Goal: Task Accomplishment & Management: Manage account settings

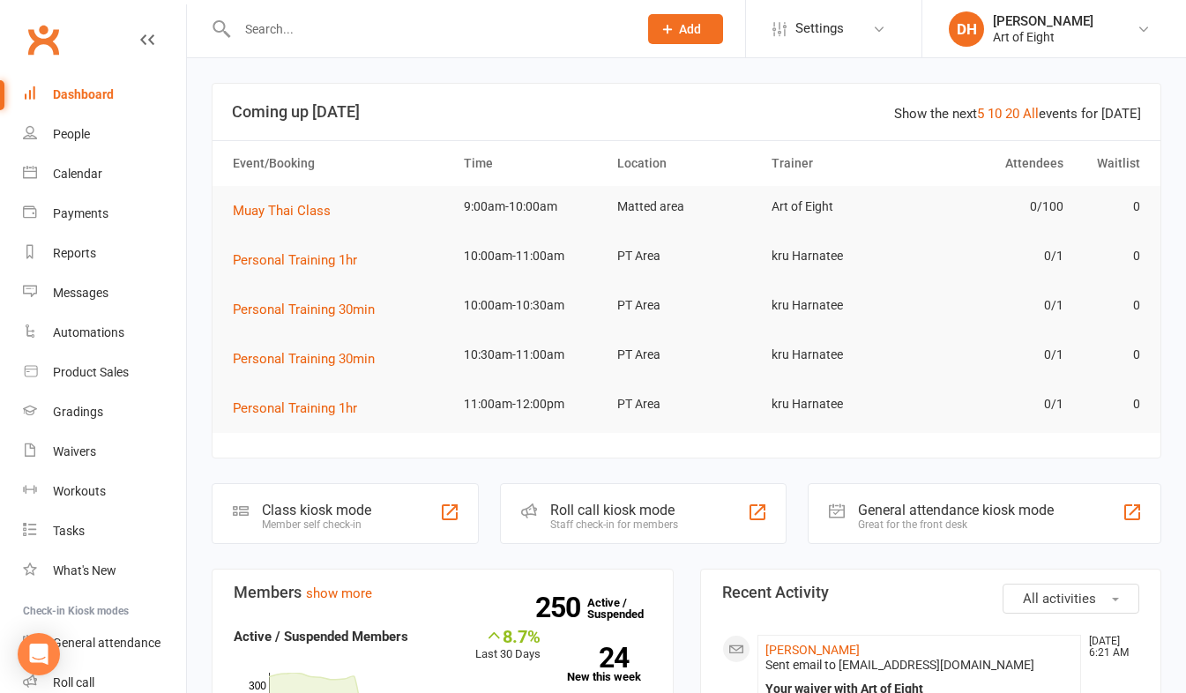
click at [596, 503] on div "Roll call kiosk mode" at bounding box center [614, 510] width 128 height 17
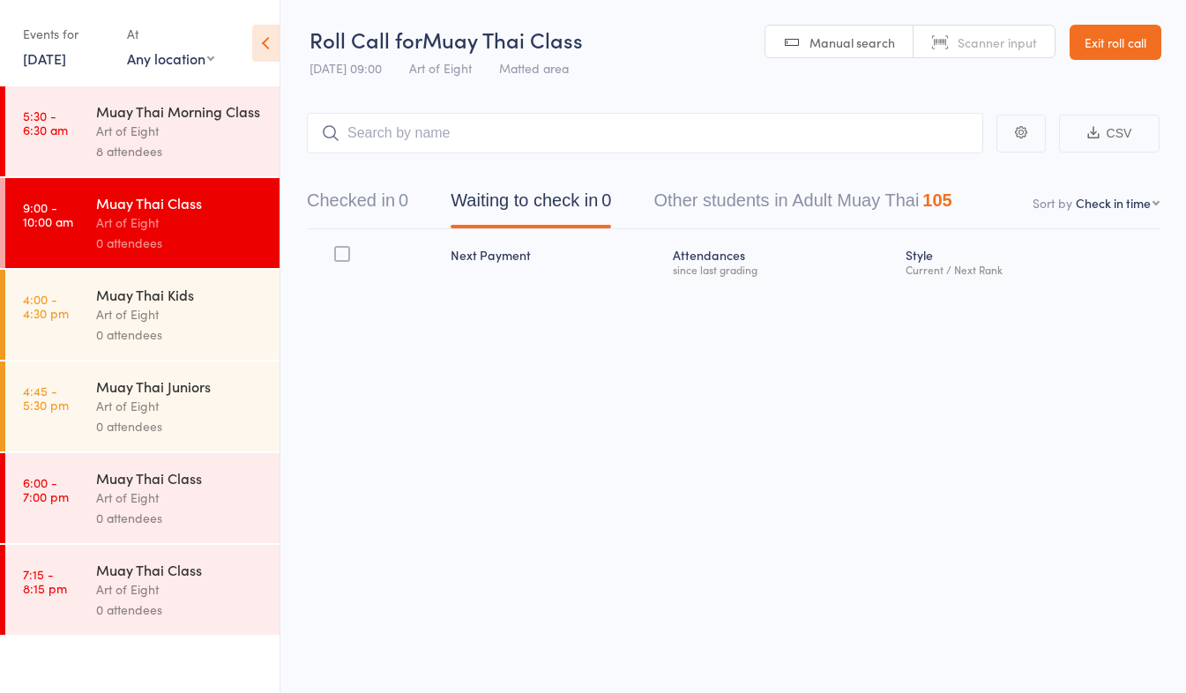
click at [201, 131] on div "Art of Eight" at bounding box center [180, 131] width 168 height 20
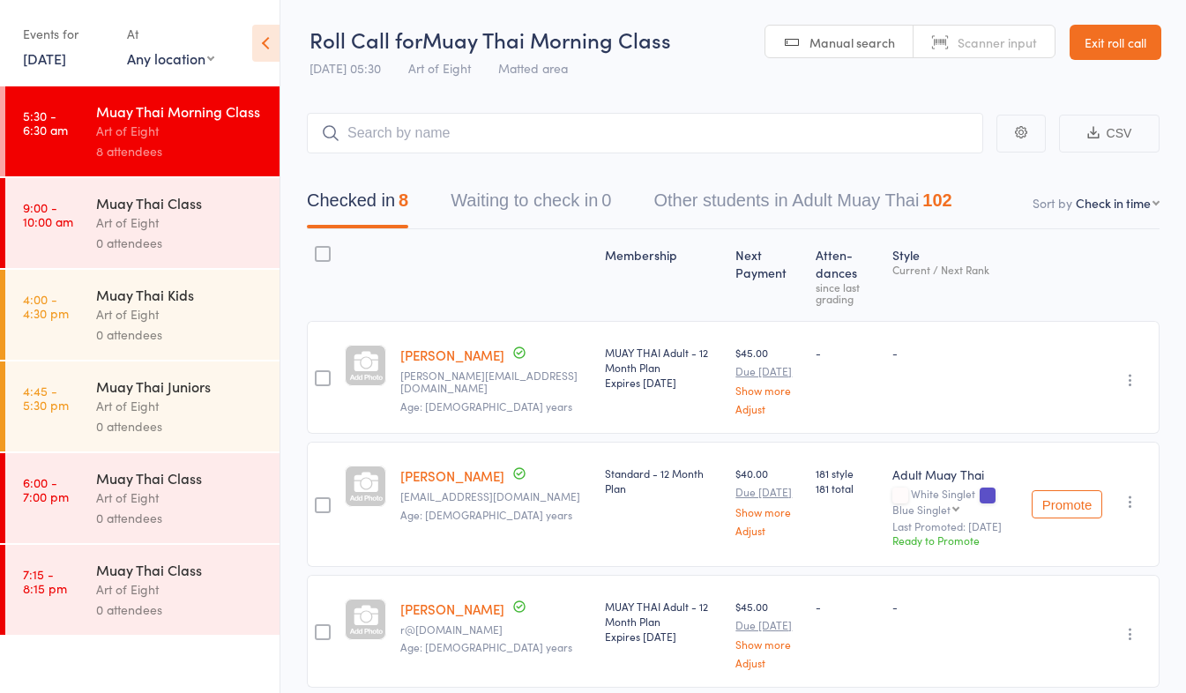
click at [181, 236] on div "0 attendees" at bounding box center [180, 243] width 168 height 20
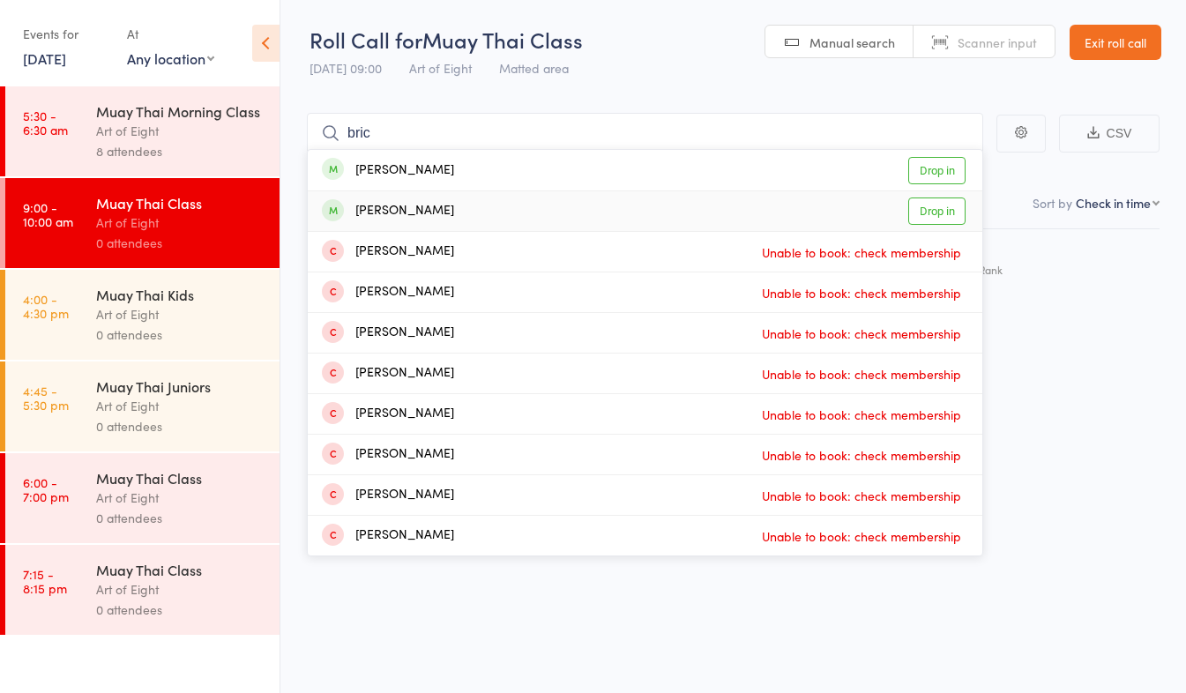
type input "bric"
click at [933, 211] on link "Drop in" at bounding box center [937, 211] width 57 height 27
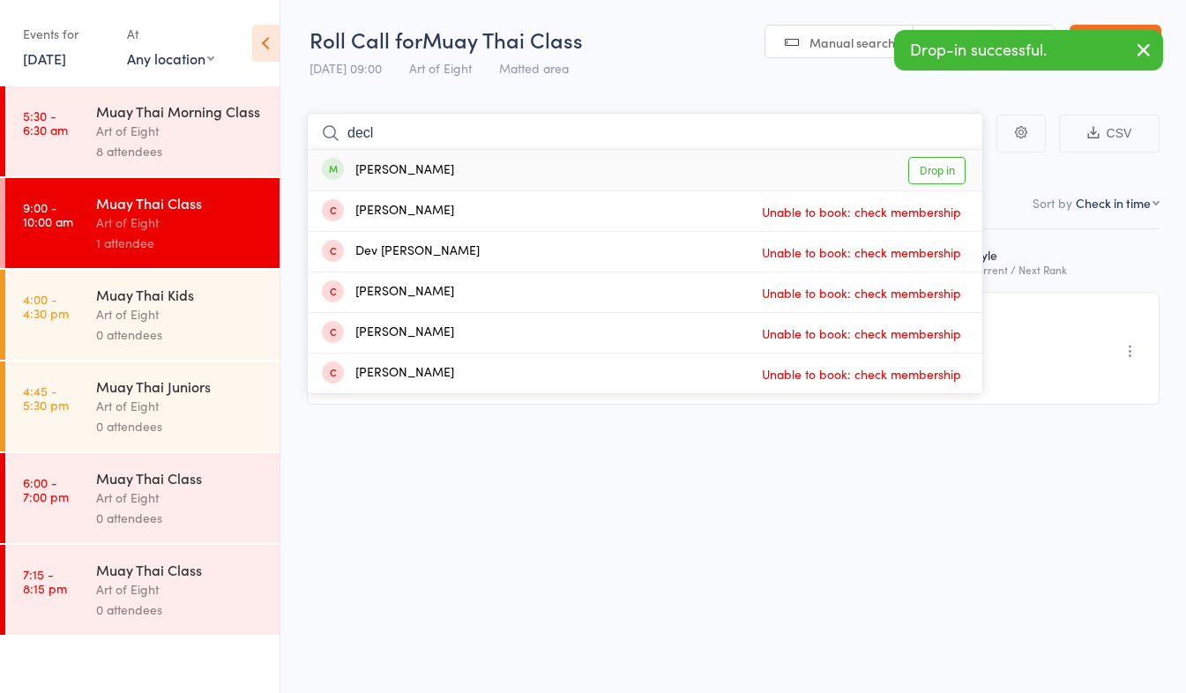
type input "decl"
click at [947, 179] on link "Drop in" at bounding box center [937, 170] width 57 height 27
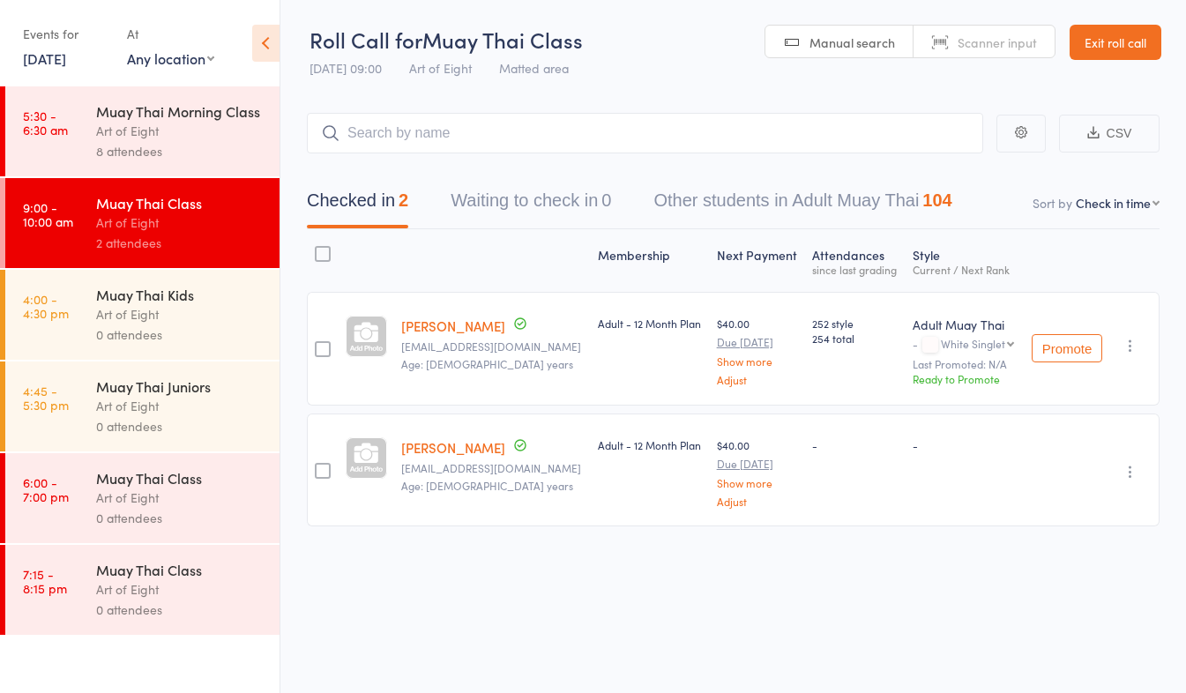
drag, startPoint x: 1098, startPoint y: 40, endPoint x: 1090, endPoint y: 59, distance: 21.0
click at [1098, 40] on link "Exit roll call" at bounding box center [1116, 42] width 92 height 35
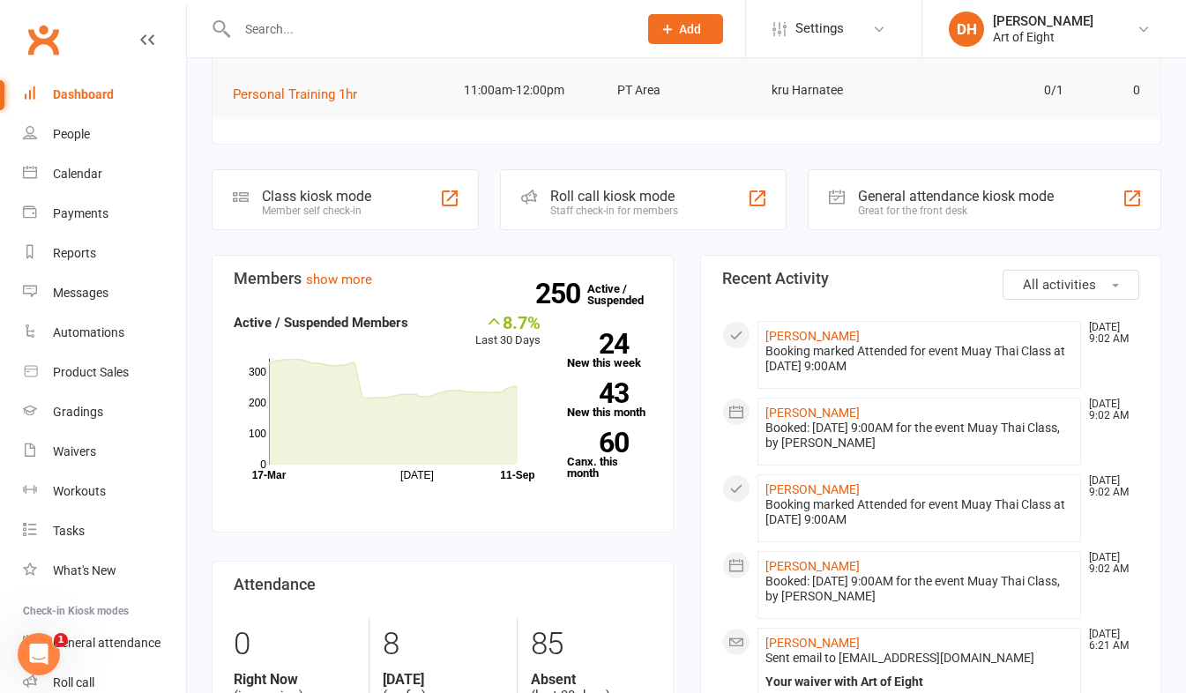
scroll to position [353, 0]
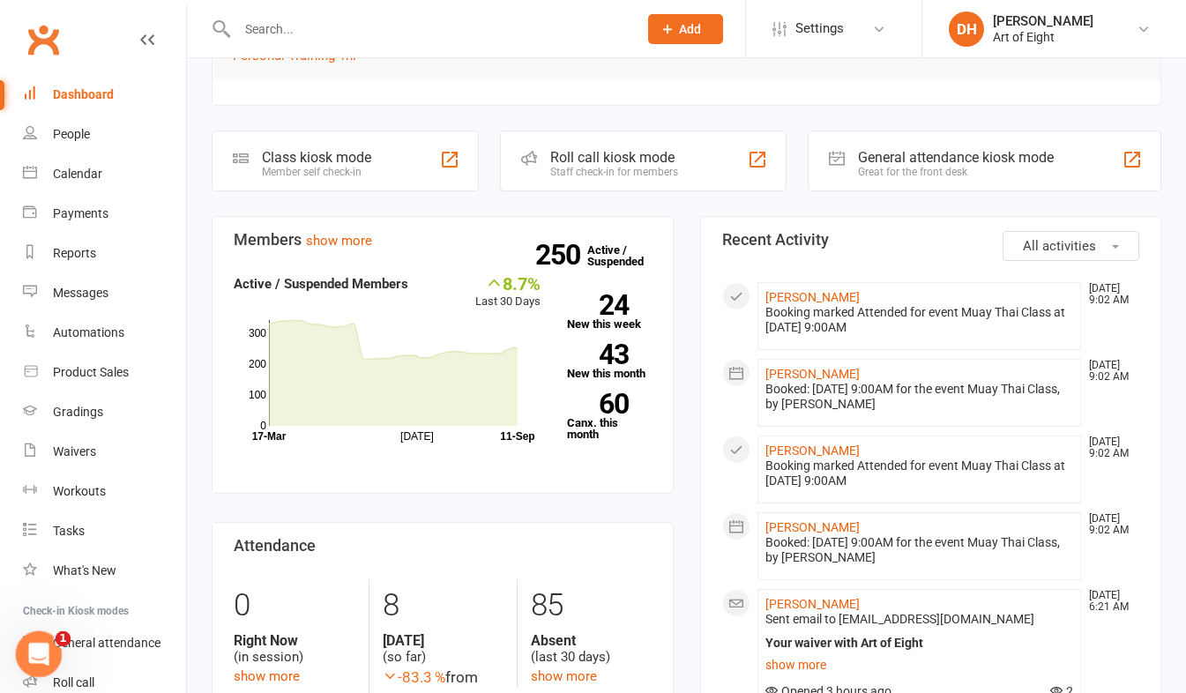
click at [30, 655] on icon "Open Intercom Messenger" at bounding box center [36, 652] width 29 height 29
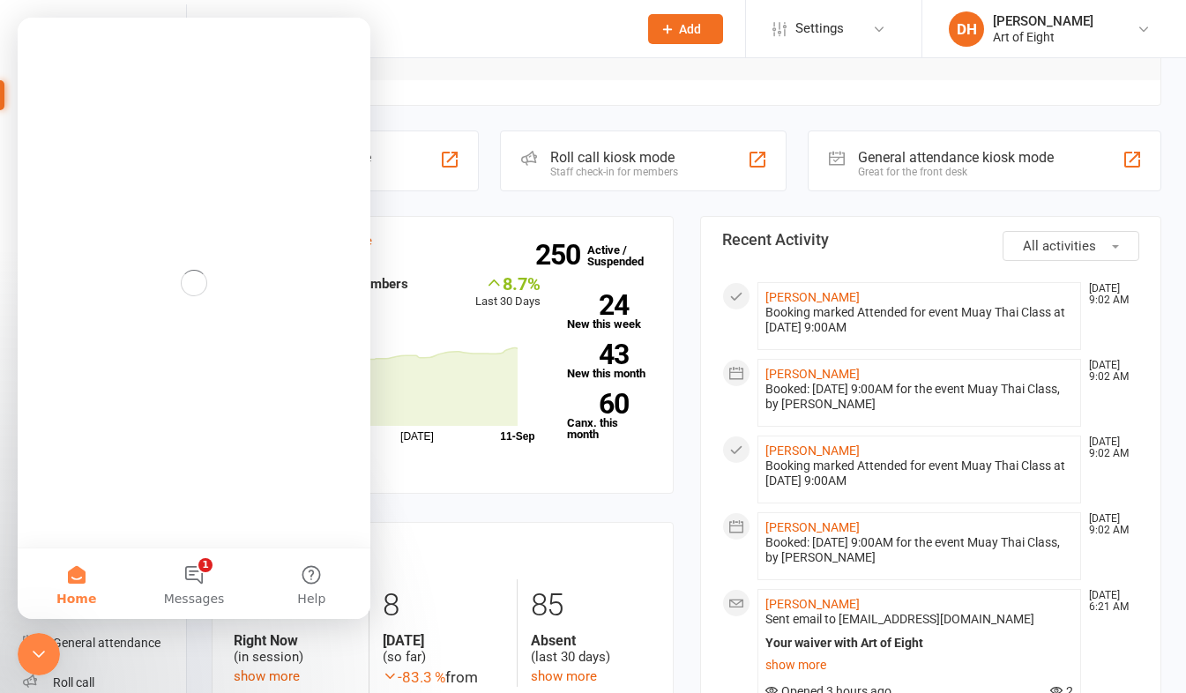
scroll to position [0, 0]
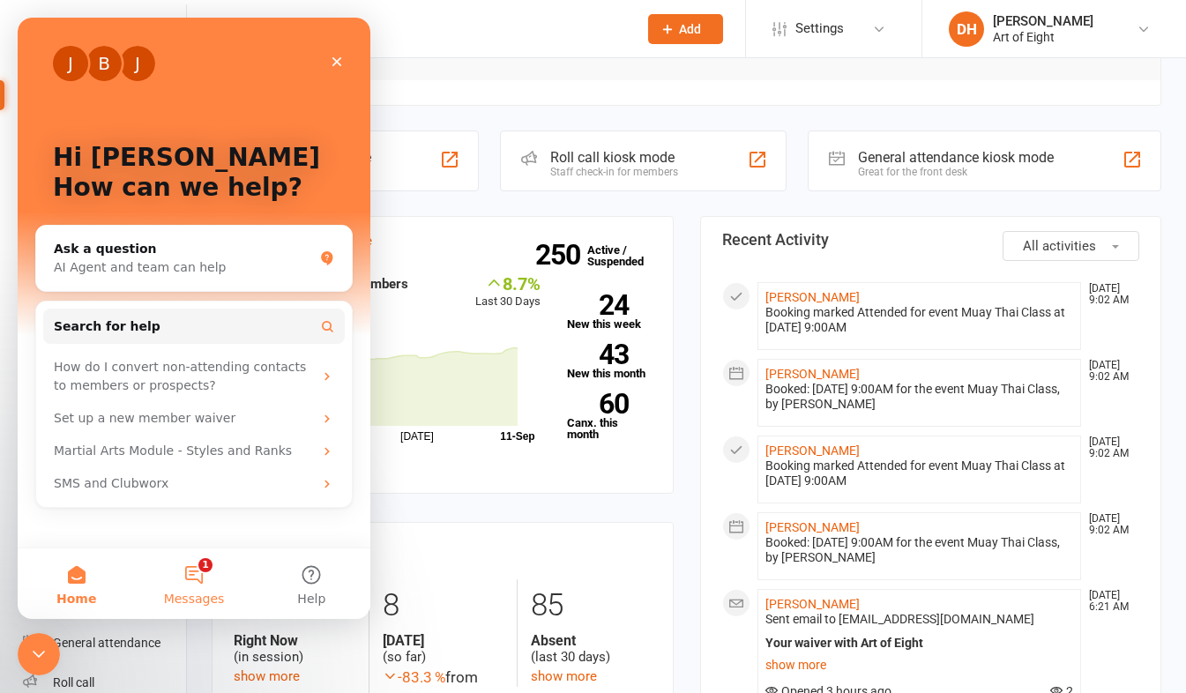
click at [191, 577] on button "1 Messages" at bounding box center [193, 584] width 117 height 71
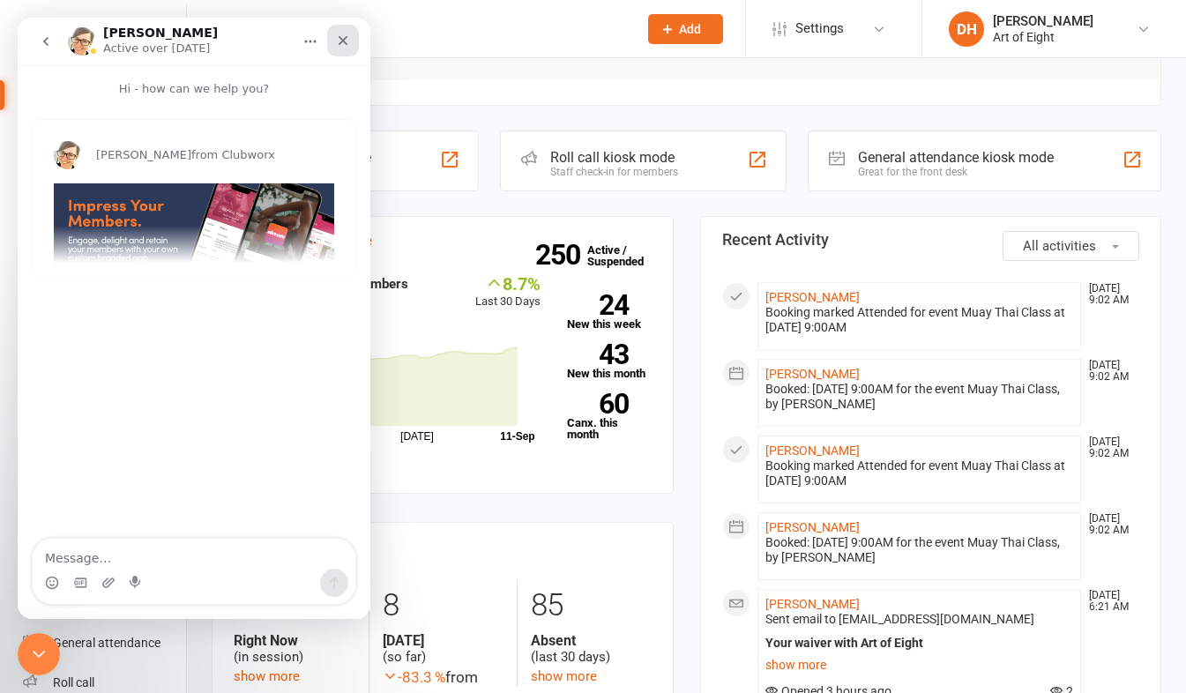
click at [342, 40] on icon "Close" at bounding box center [344, 41] width 10 height 10
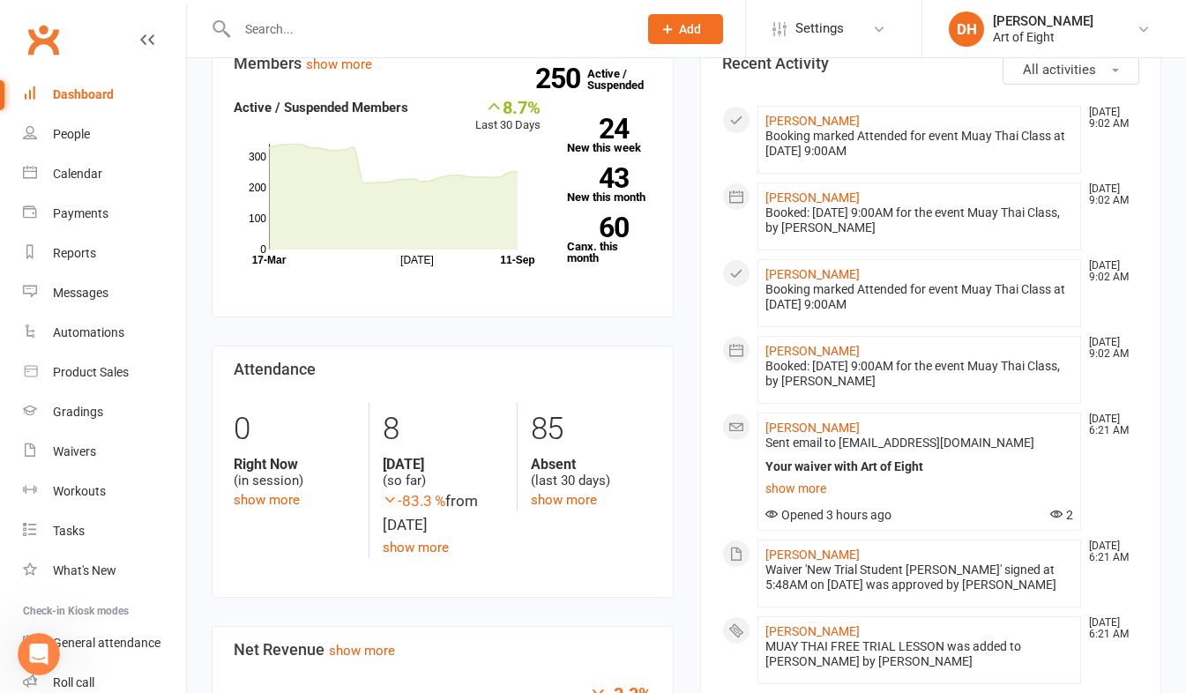
scroll to position [265, 0]
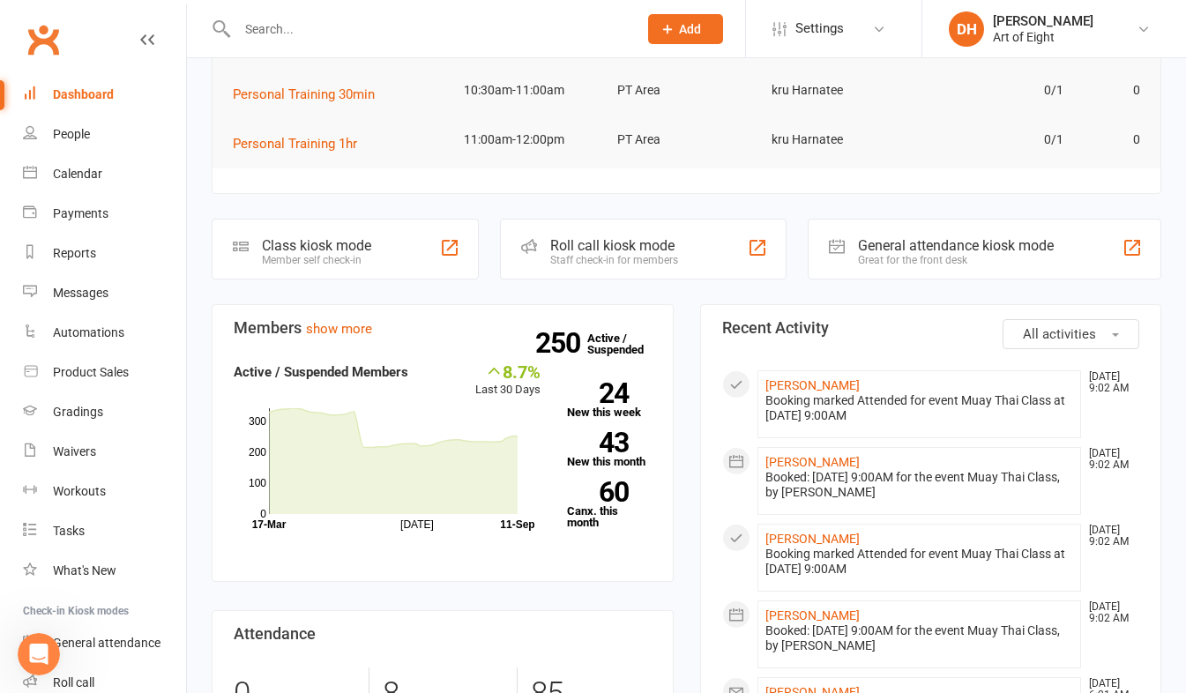
click at [585, 219] on div "Roll call kiosk mode Staff check-in for members" at bounding box center [643, 249] width 286 height 61
click at [588, 231] on div "Roll call kiosk mode Staff check-in for members" at bounding box center [643, 249] width 286 height 61
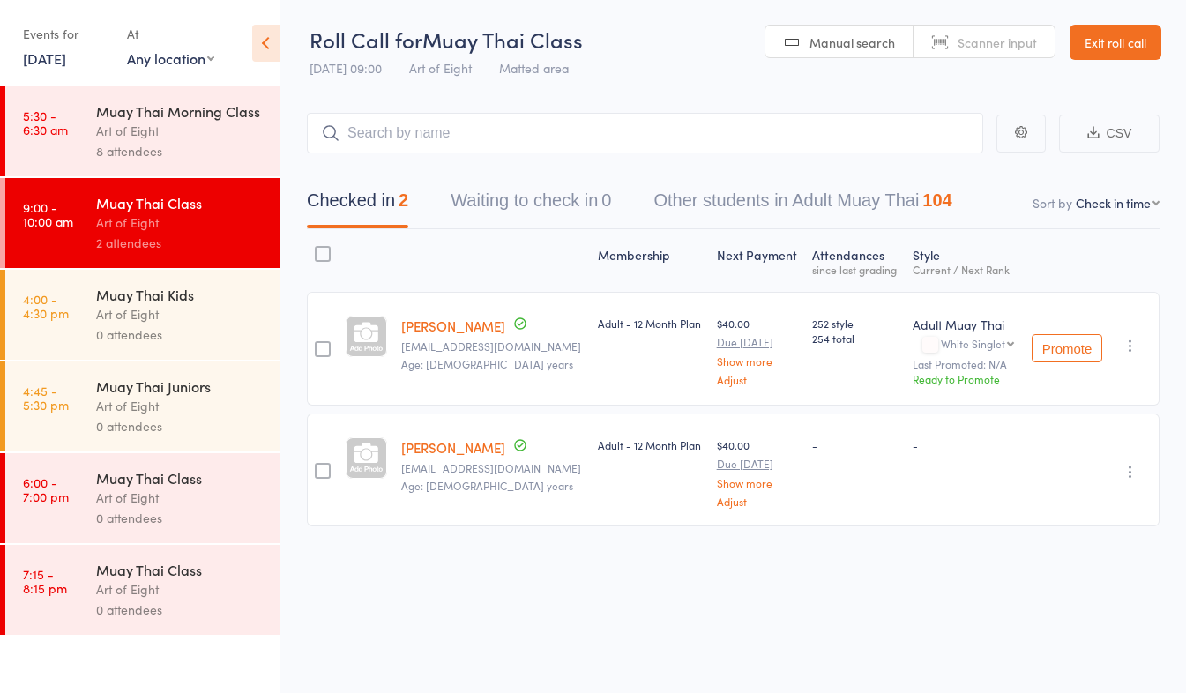
click at [457, 448] on link "[PERSON_NAME]" at bounding box center [453, 447] width 104 height 19
click at [443, 327] on link "[PERSON_NAME]" at bounding box center [453, 326] width 104 height 19
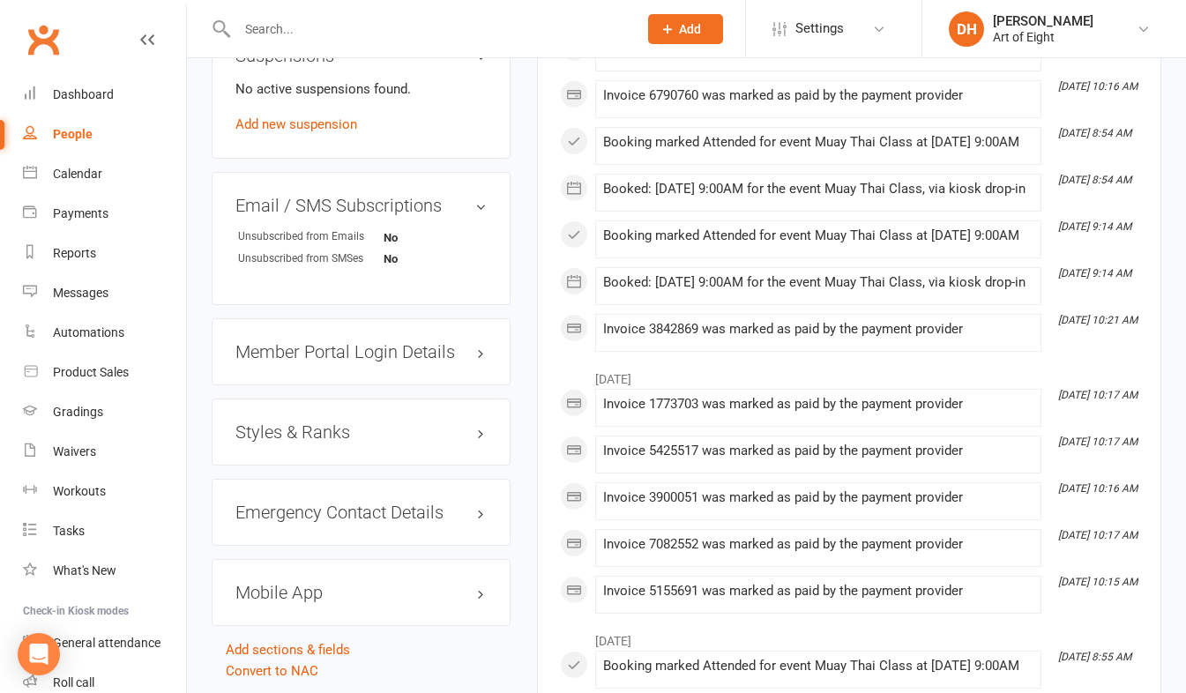
scroll to position [1147, 0]
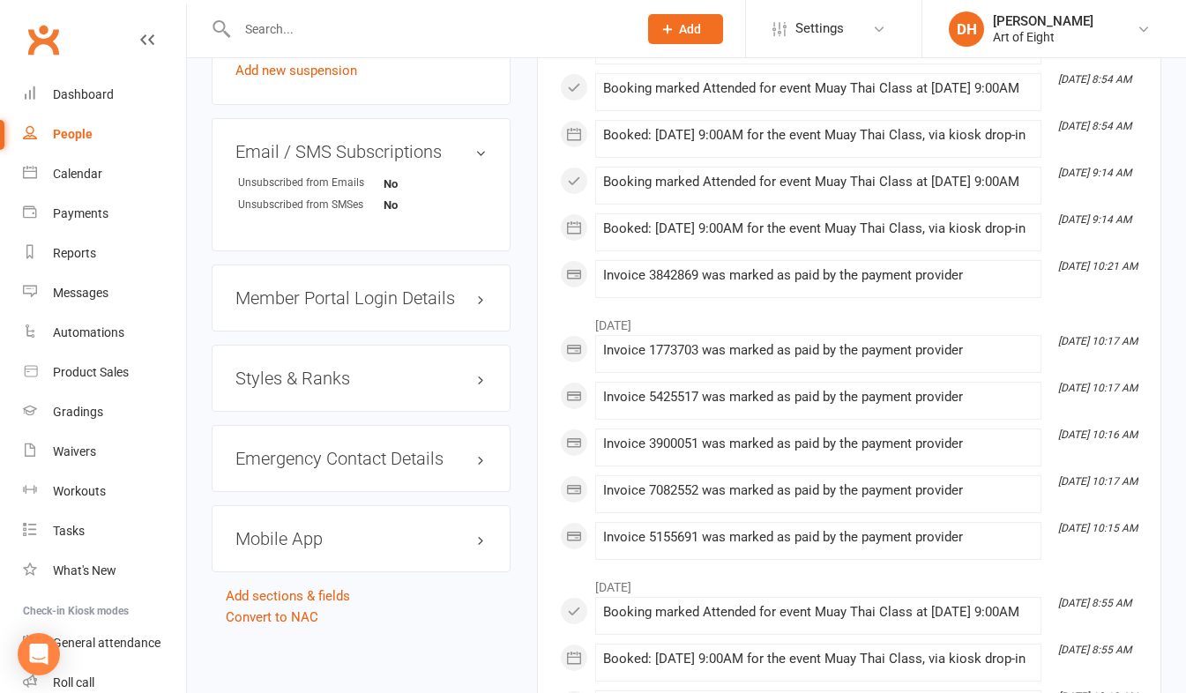
click at [301, 380] on h3 "Styles & Ranks" at bounding box center [361, 378] width 251 height 19
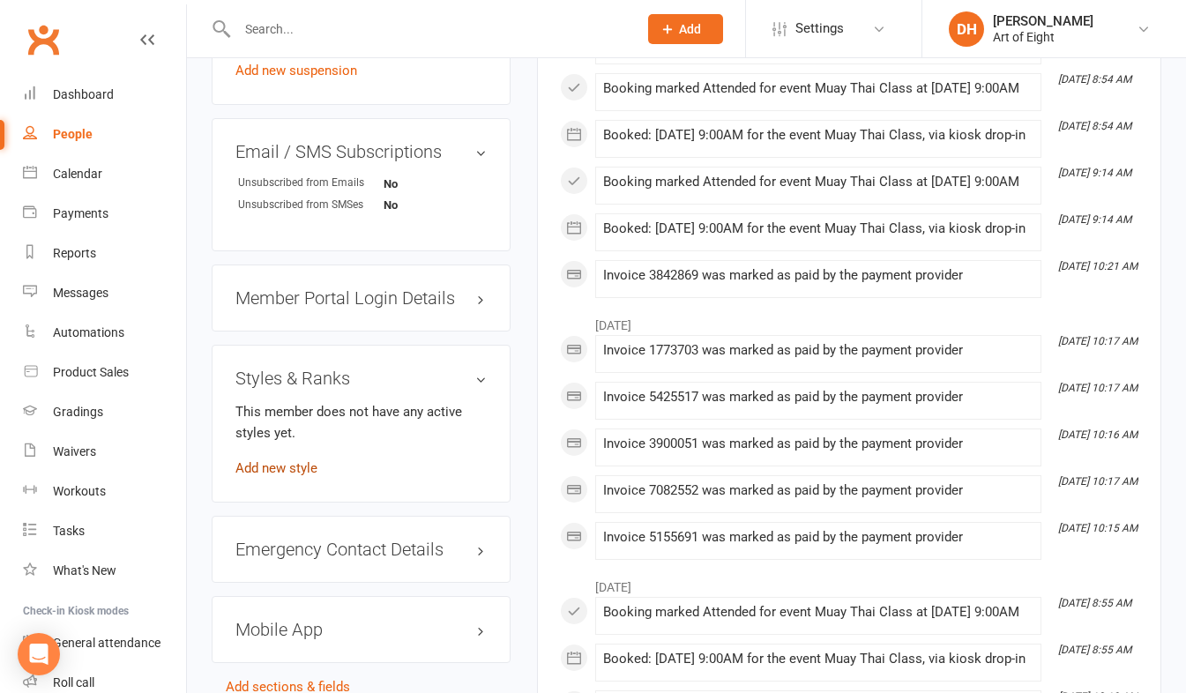
click at [300, 470] on link "Add new style" at bounding box center [277, 468] width 82 height 16
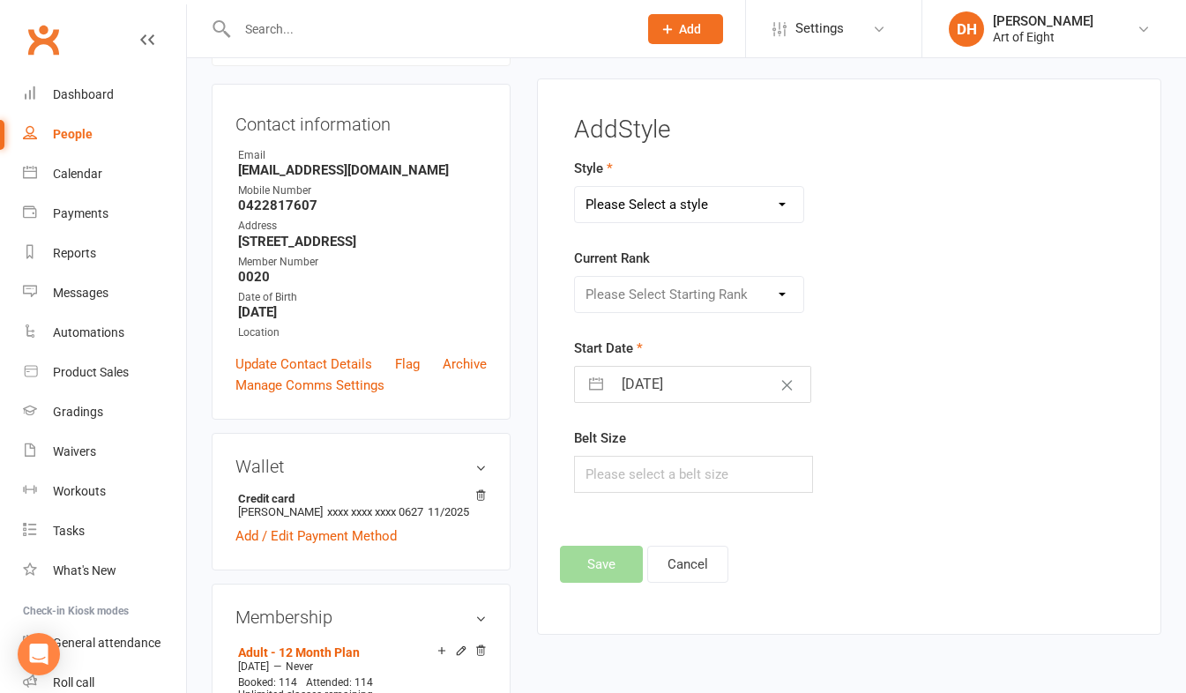
scroll to position [151, 0]
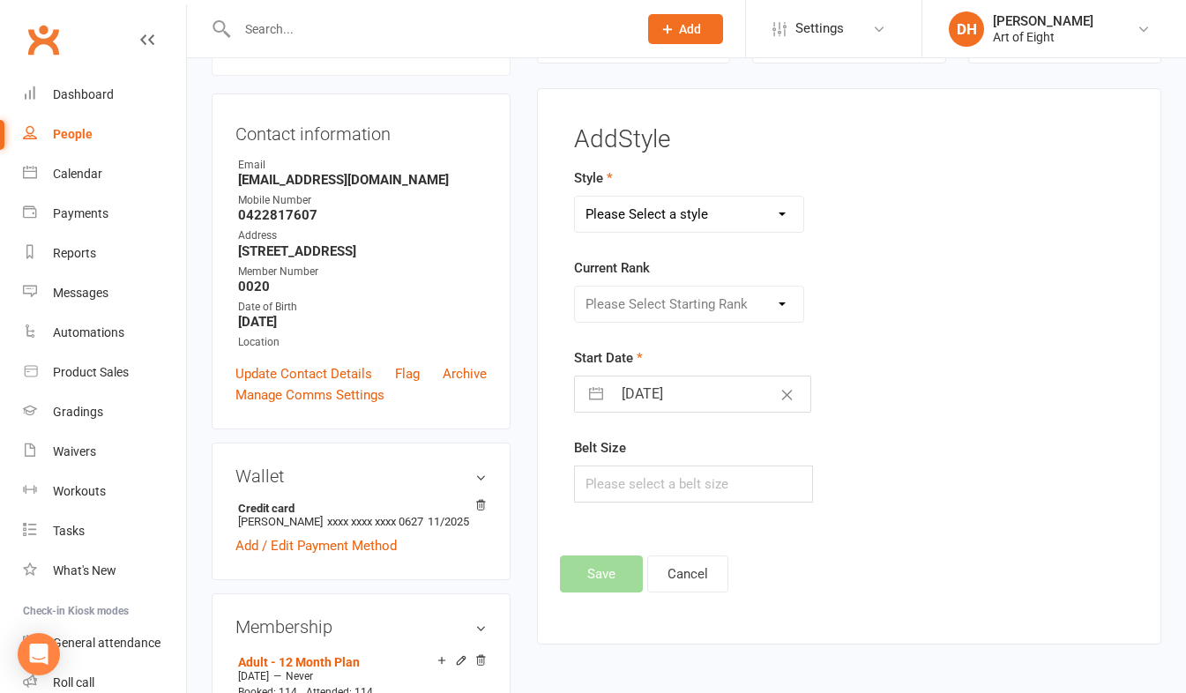
click at [760, 221] on select "Please Select a style Adult BJJ Adult Muay Thai Juniors Muay Thai Kids BJJ Kids…" at bounding box center [689, 214] width 228 height 35
select select "2736"
click at [575, 197] on select "Please Select a style Adult BJJ Adult Muay Thai Juniors Muay Thai Kids BJJ Kids…" at bounding box center [689, 214] width 228 height 35
click at [773, 303] on select "Please Select Starting Rank White Singlet Blue Singlet Green Singlet Brown Sing…" at bounding box center [689, 304] width 228 height 35
select select "28686"
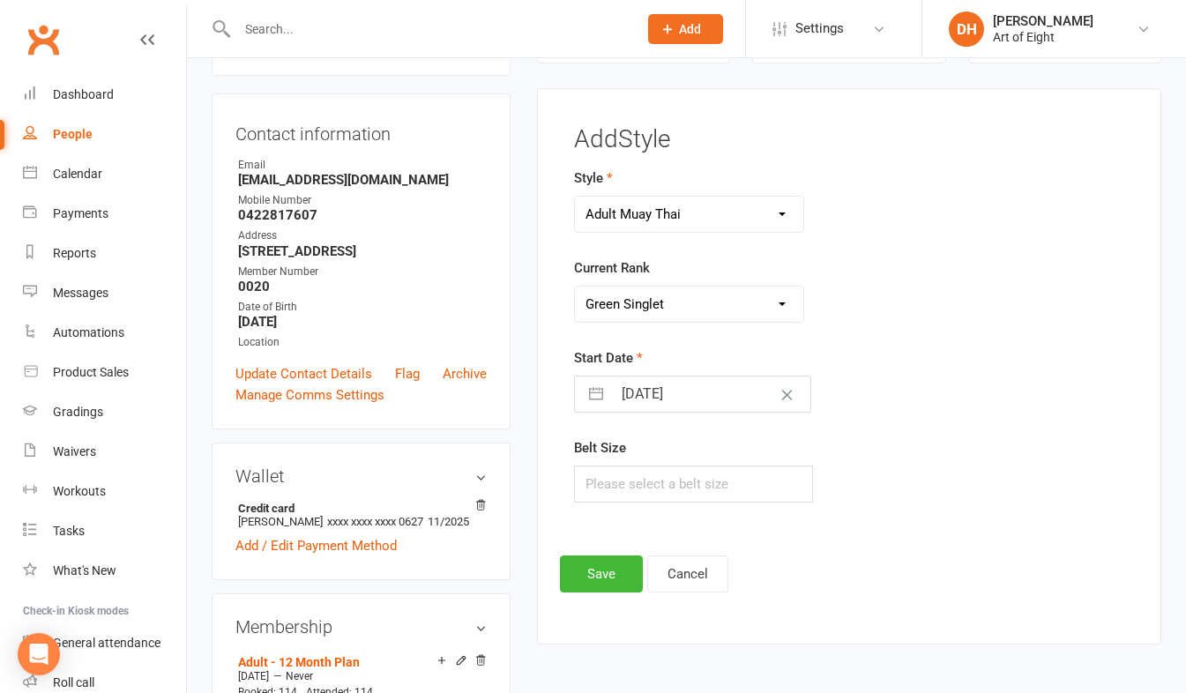
click at [575, 287] on select "Please Select Starting Rank White Singlet Blue Singlet Green Singlet Brown Sing…" at bounding box center [689, 304] width 228 height 35
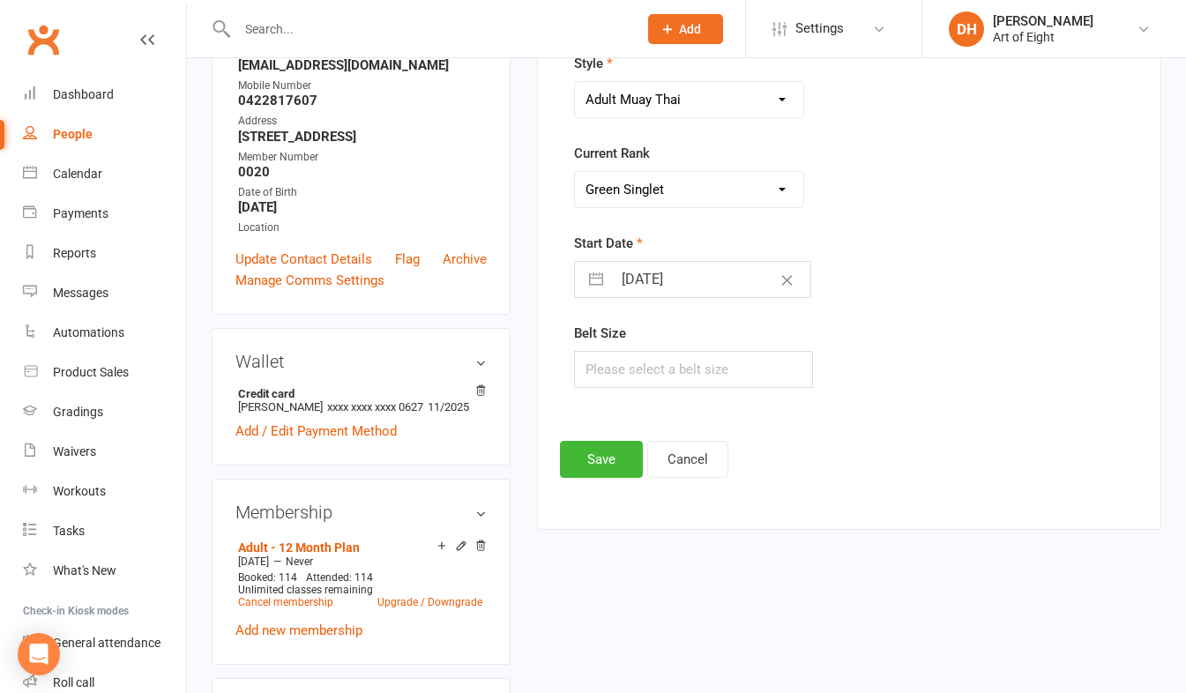
scroll to position [327, 0]
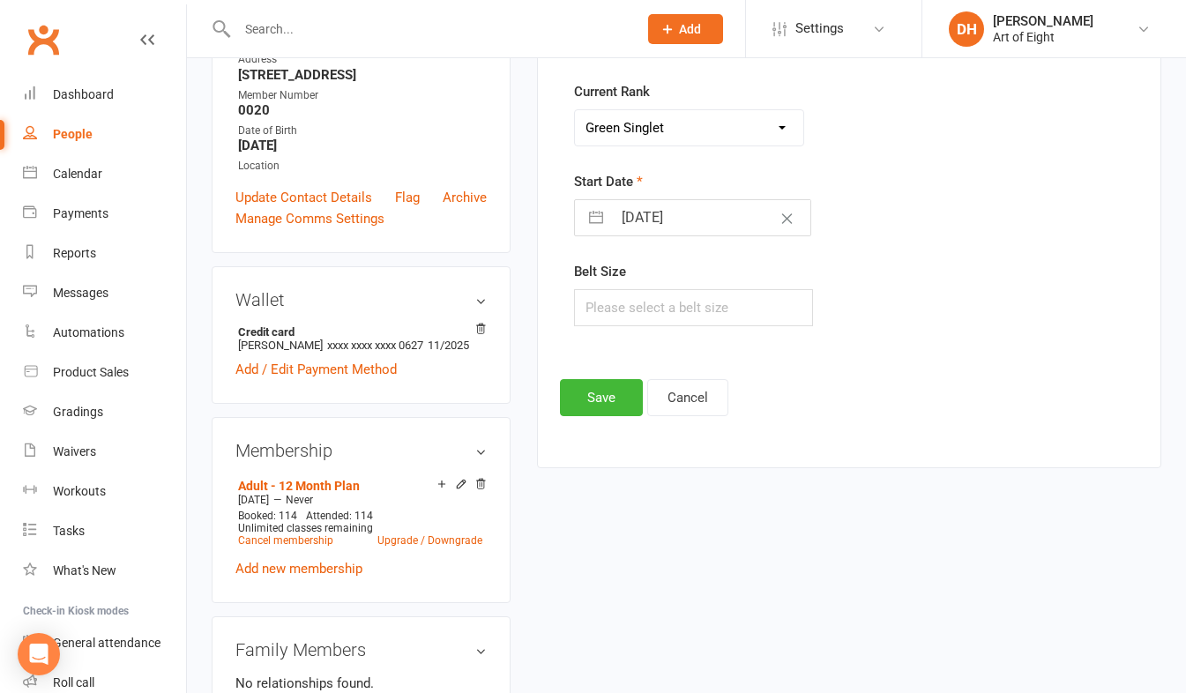
click at [703, 219] on input "[DATE]" at bounding box center [711, 217] width 198 height 35
select select "7"
select select "2025"
select select "8"
select select "2025"
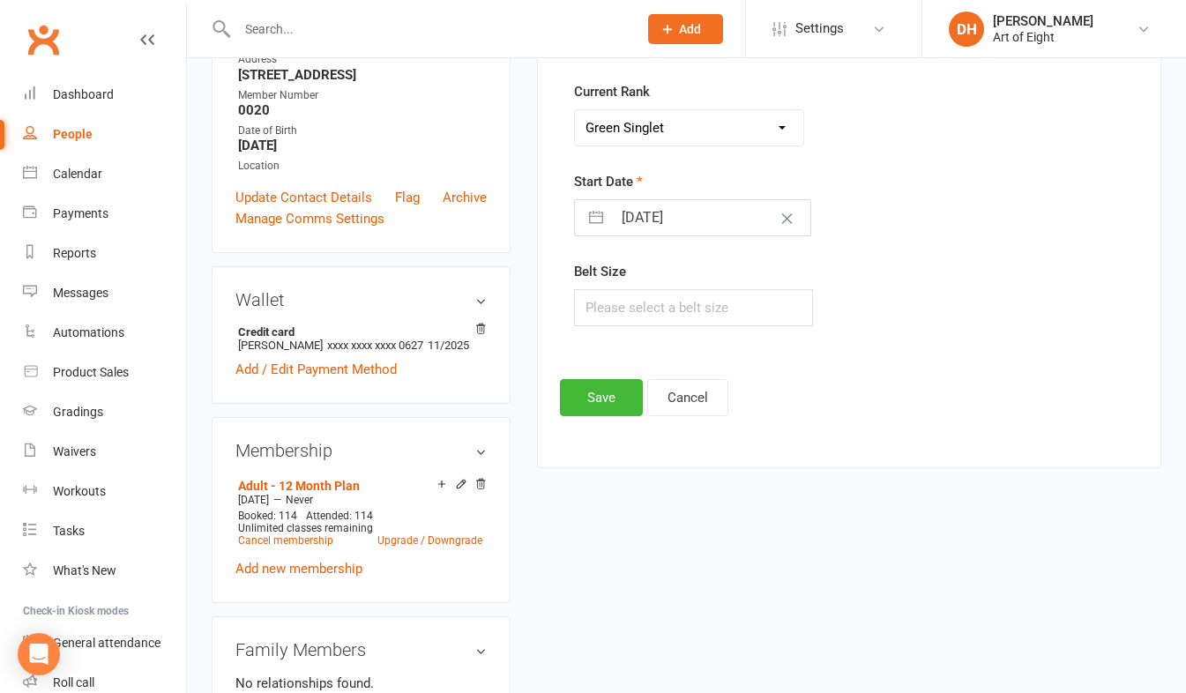
select select "9"
select select "2025"
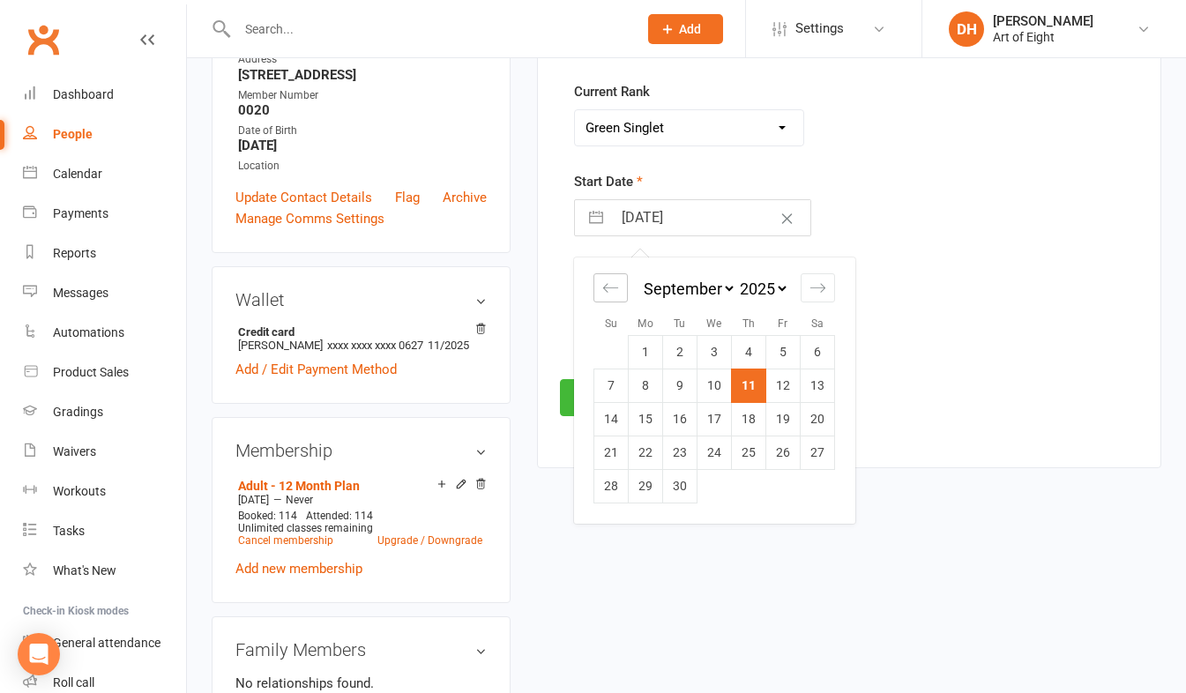
click at [612, 290] on icon "Move backward to switch to the previous month." at bounding box center [611, 288] width 17 height 17
select select "6"
select select "2025"
click at [612, 290] on icon "Move backward to switch to the previous month." at bounding box center [611, 288] width 17 height 17
select select "5"
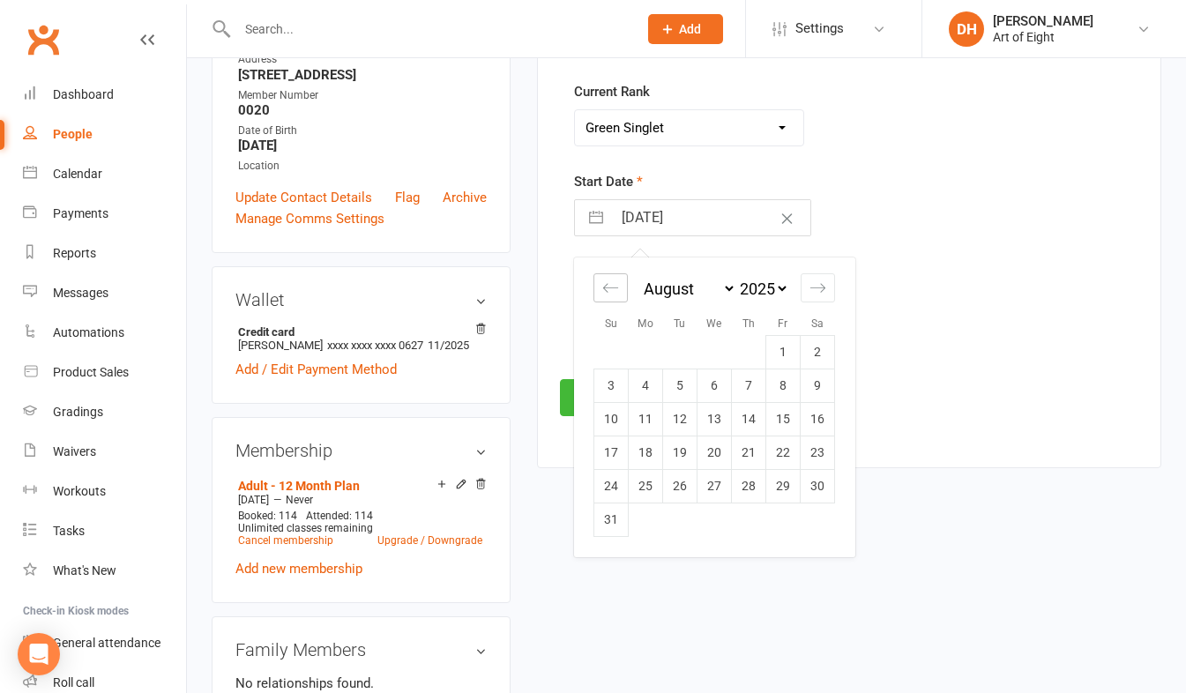
select select "2025"
click at [612, 290] on icon "Move backward to switch to the previous month." at bounding box center [611, 288] width 17 height 17
select select "4"
select select "2025"
click at [612, 290] on icon "Move backward to switch to the previous month." at bounding box center [611, 288] width 17 height 17
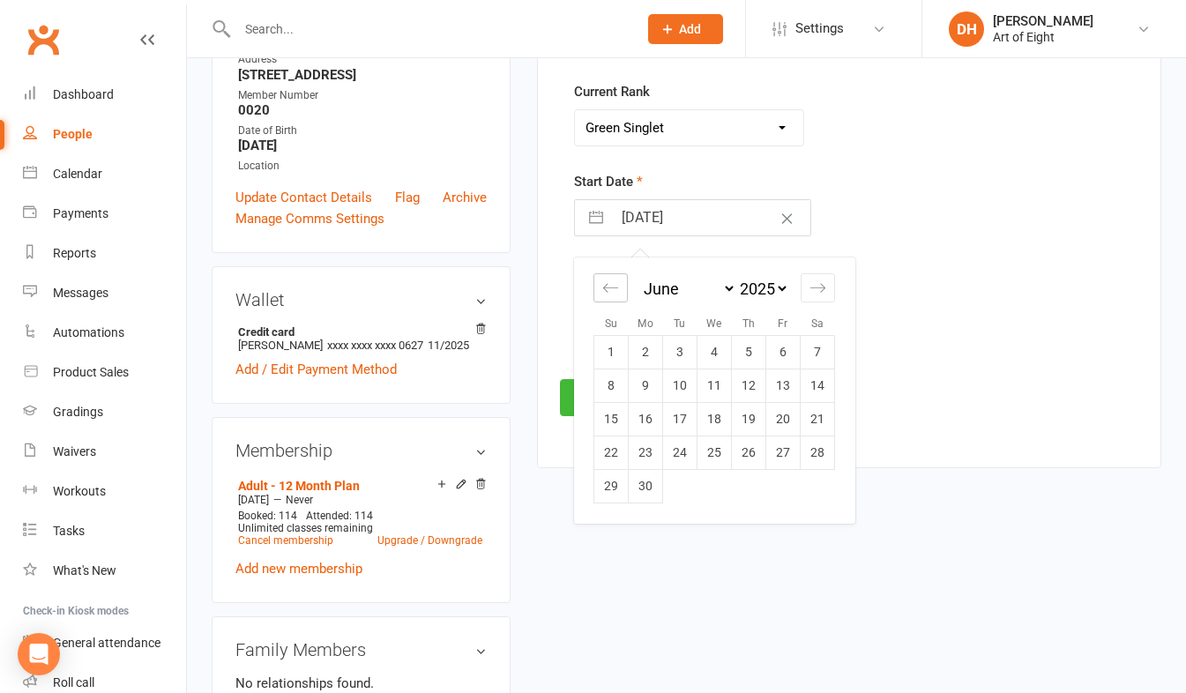
select select "3"
select select "2025"
click at [612, 290] on icon "Move backward to switch to the previous month." at bounding box center [611, 288] width 17 height 17
select select "2"
select select "2025"
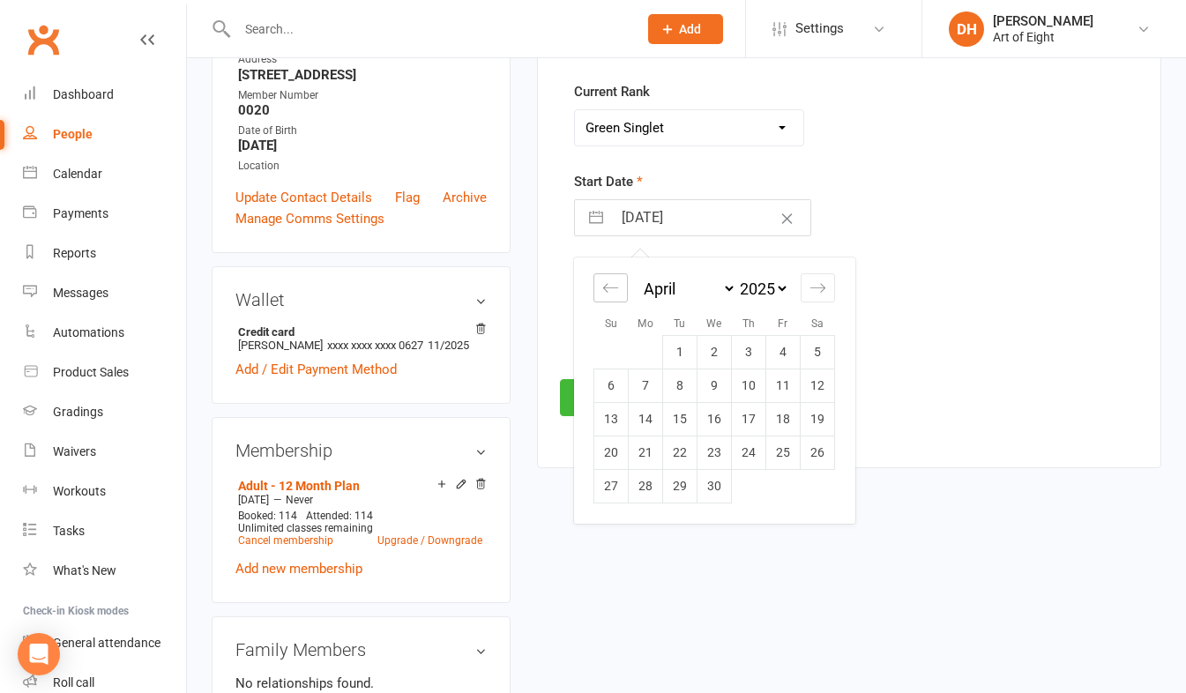
click at [612, 290] on icon "Move backward to switch to the previous month." at bounding box center [611, 288] width 17 height 17
select select "1"
select select "2025"
click at [612, 290] on icon "Move backward to switch to the previous month." at bounding box center [611, 288] width 17 height 17
select select "2025"
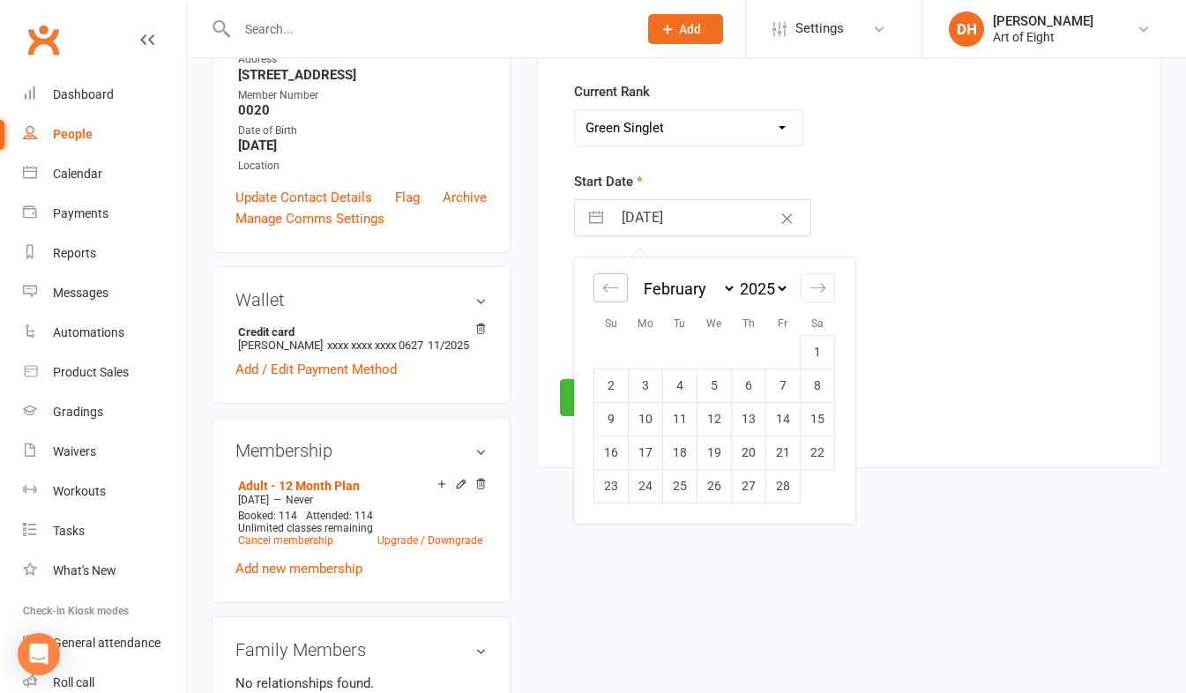
click at [612, 290] on icon "Move backward to switch to the previous month." at bounding box center [611, 288] width 17 height 17
select select "11"
select select "2024"
click at [612, 290] on icon "Move backward to switch to the previous month." at bounding box center [611, 288] width 17 height 17
select select "10"
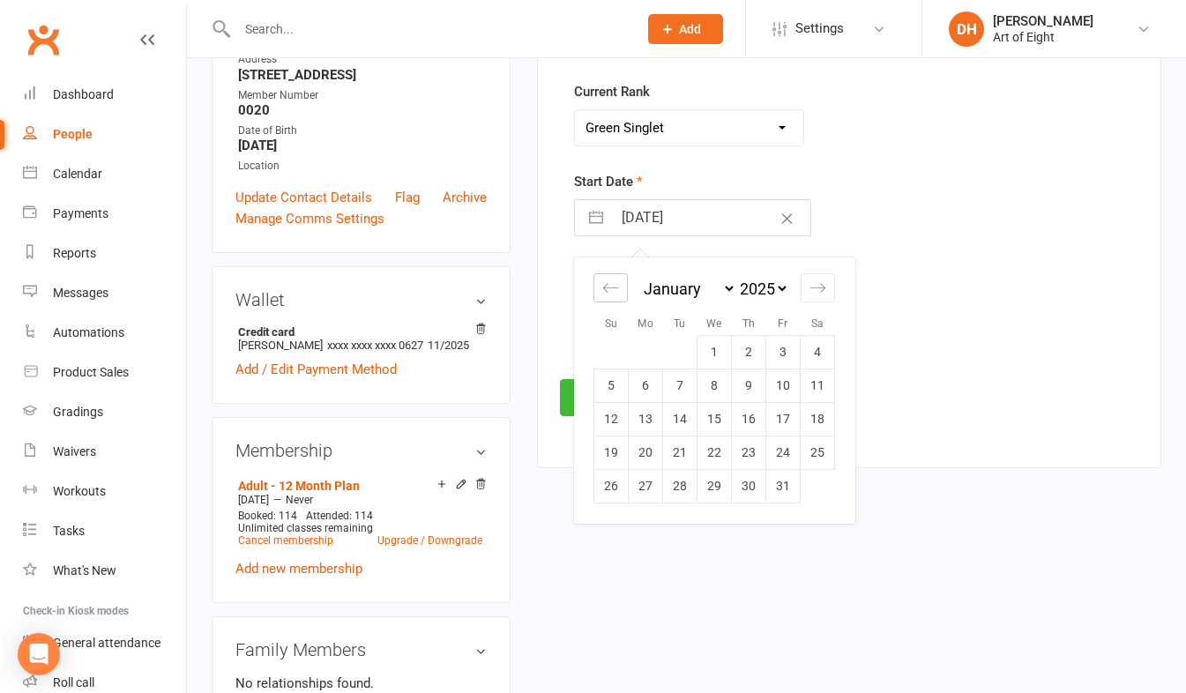
select select "2024"
click at [612, 290] on icon "Move backward to switch to the previous month." at bounding box center [611, 288] width 17 height 17
select select "8"
select select "2024"
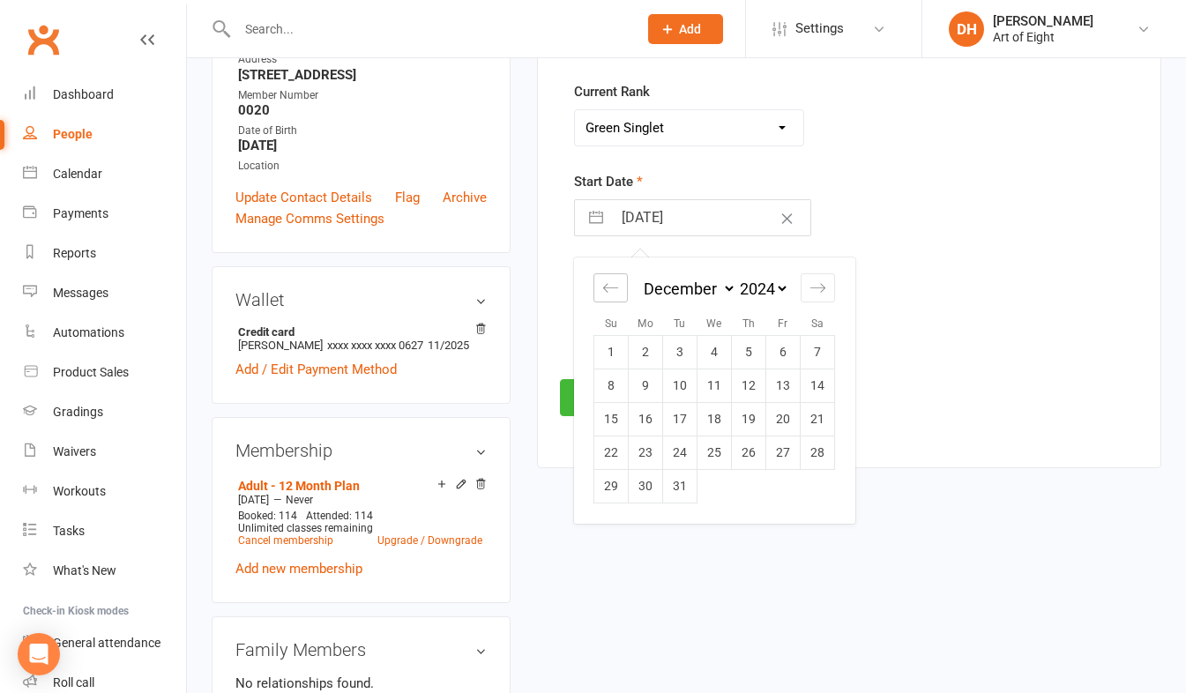
select select "9"
select select "2024"
click at [612, 290] on icon "Move backward to switch to the previous month." at bounding box center [611, 288] width 17 height 17
select select "7"
select select "2024"
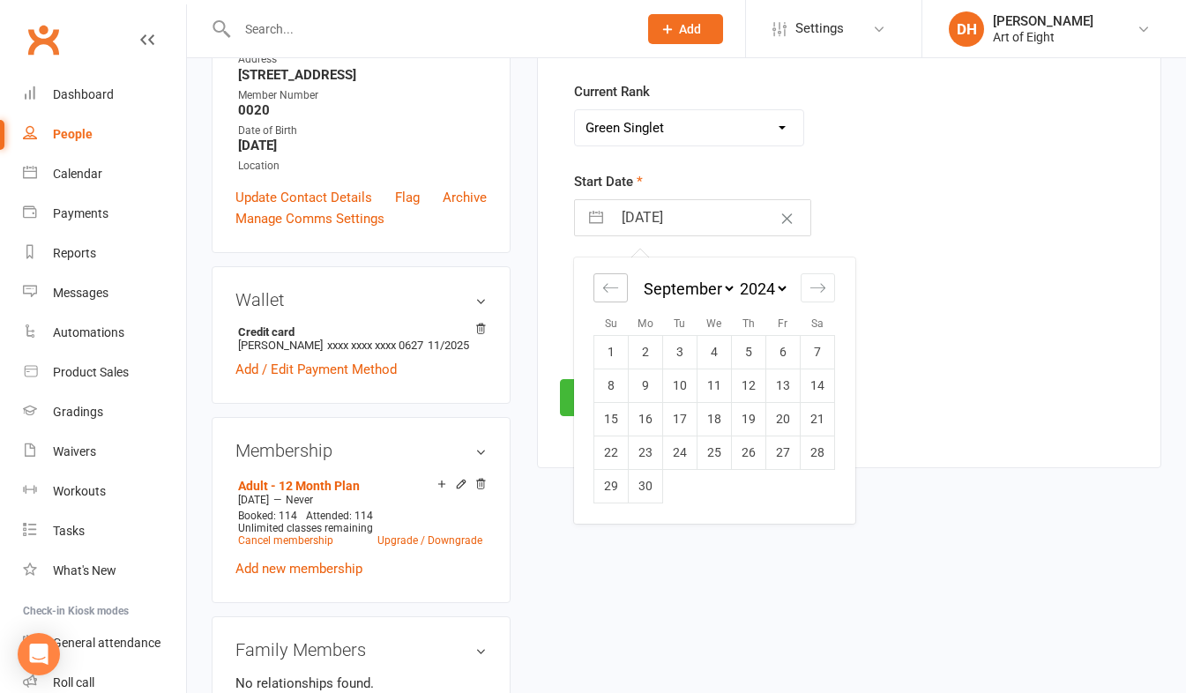
click at [612, 290] on icon "Move backward to switch to the previous month." at bounding box center [611, 288] width 17 height 17
select select "6"
select select "2024"
click at [612, 290] on icon "Move backward to switch to the previous month." at bounding box center [611, 288] width 17 height 17
select select "5"
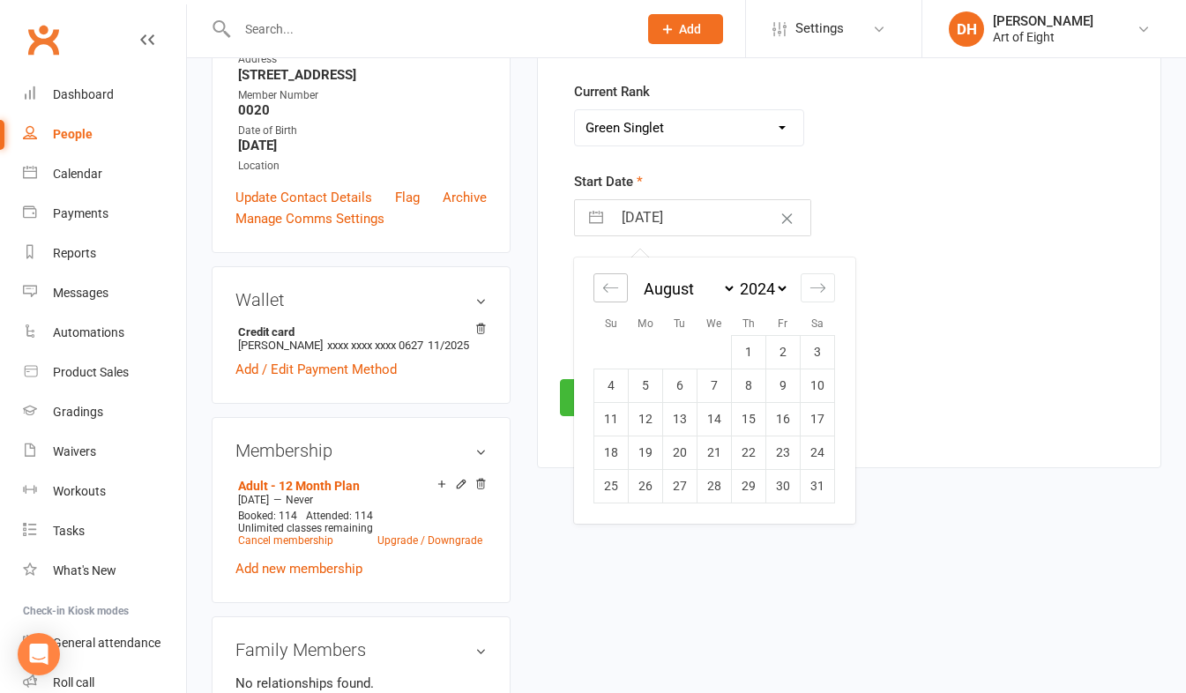
select select "2024"
click at [819, 291] on icon "Move forward to switch to the next month." at bounding box center [818, 288] width 17 height 17
select select "8"
select select "2024"
click at [744, 345] on td "1" at bounding box center [749, 352] width 34 height 34
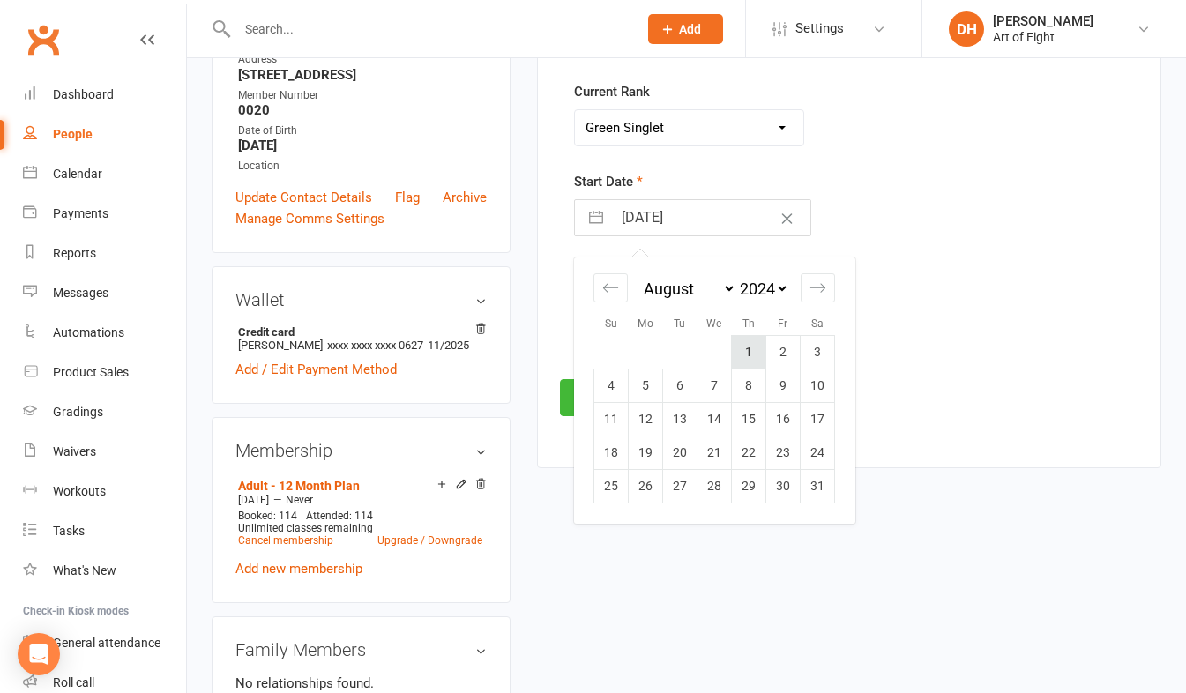
type input "01 Aug 2024"
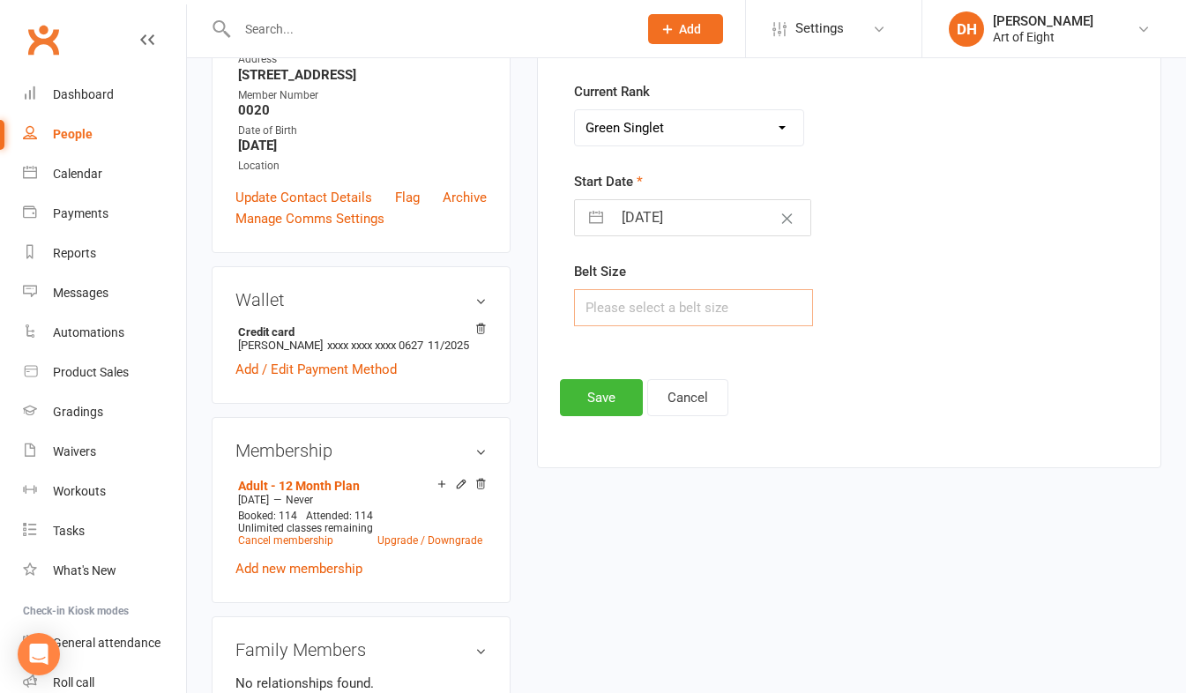
click at [670, 306] on input "text" at bounding box center [693, 307] width 239 height 37
type input "x"
type input "Xlarge"
click at [585, 396] on button "Save" at bounding box center [601, 397] width 83 height 37
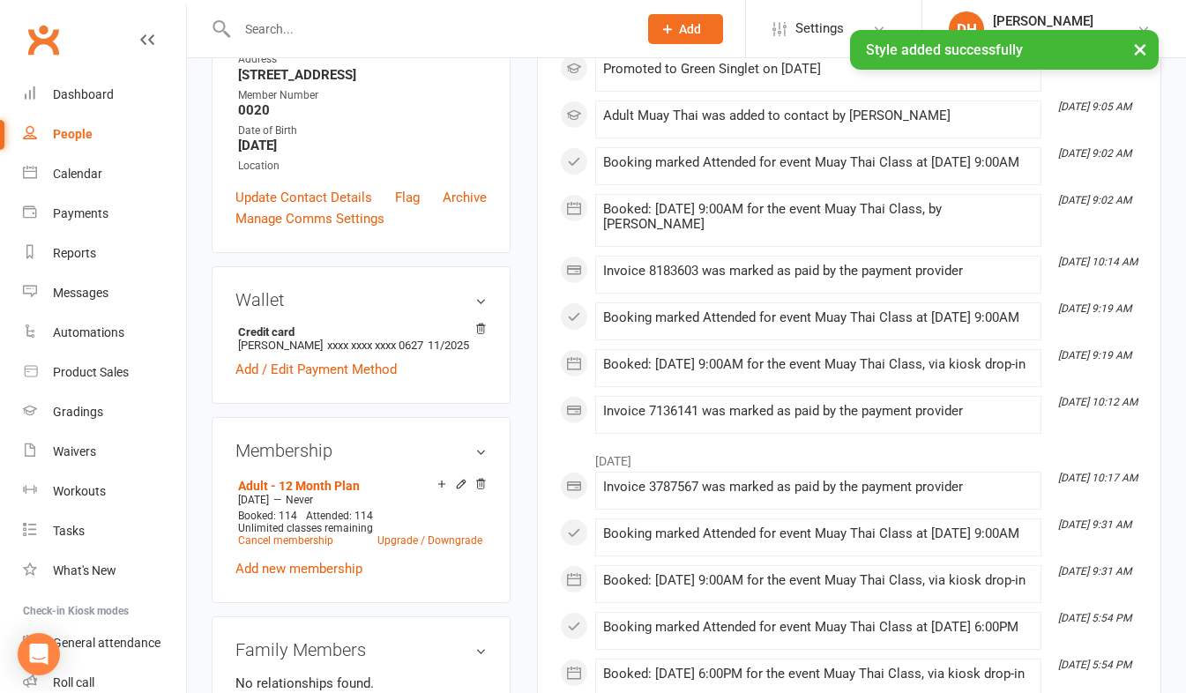
scroll to position [0, 0]
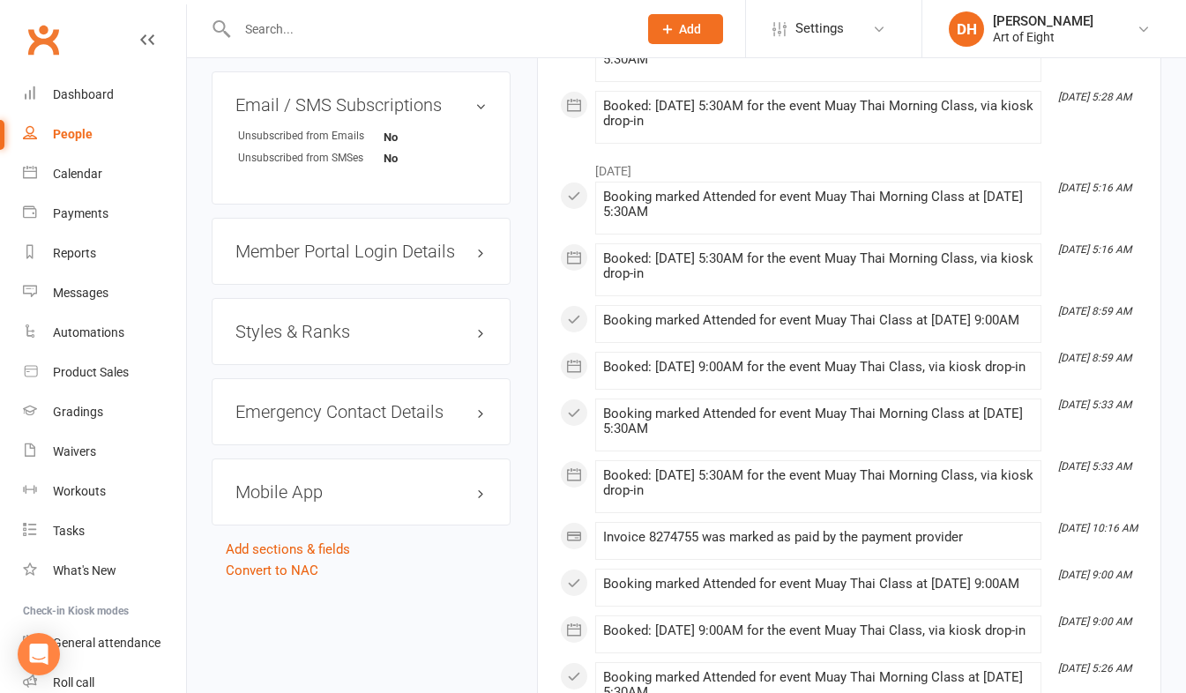
scroll to position [1323, 0]
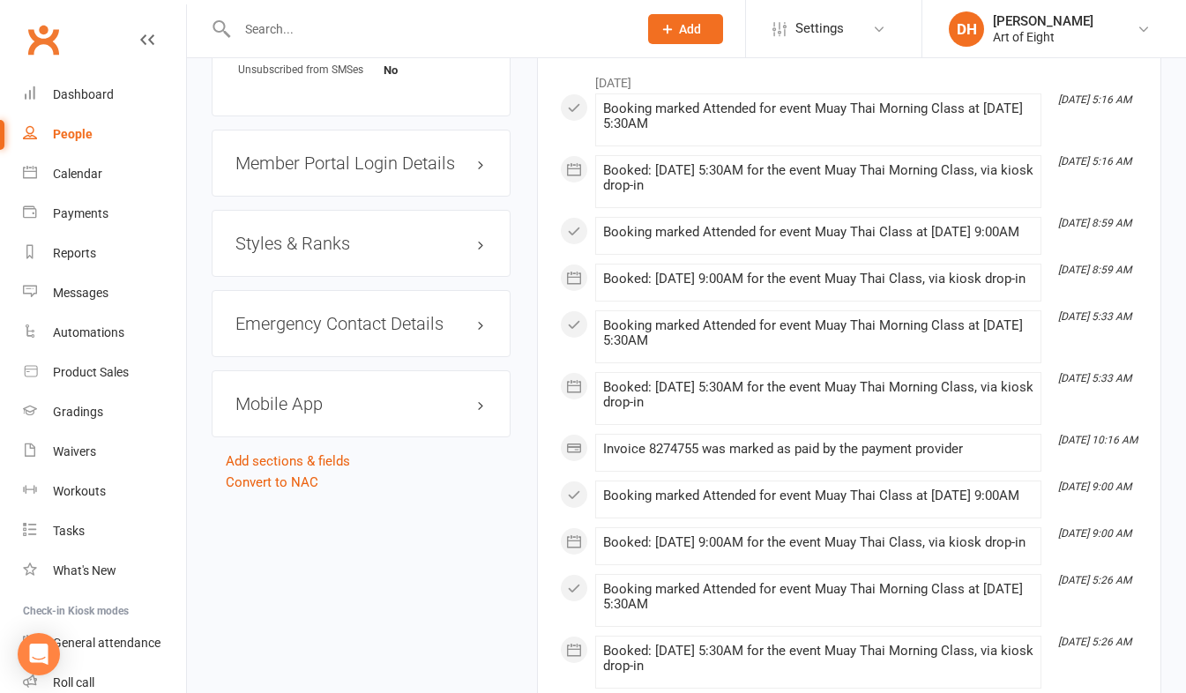
click at [322, 253] on h3 "Styles & Ranks" at bounding box center [361, 243] width 251 height 19
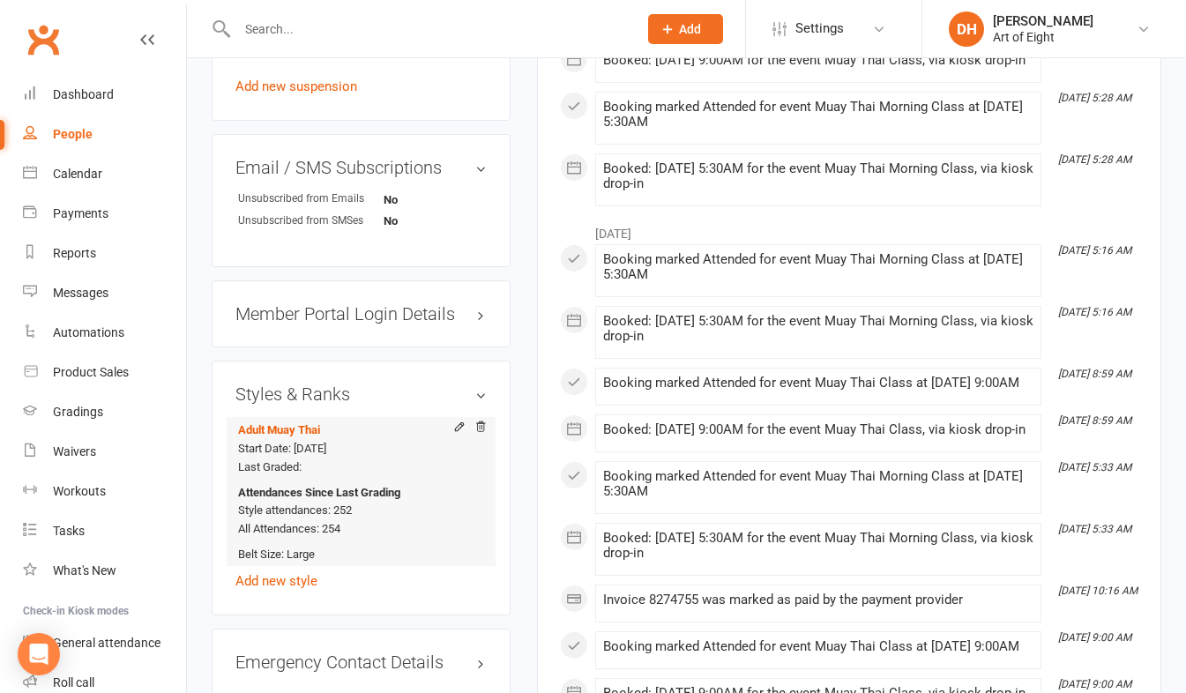
scroll to position [1147, 0]
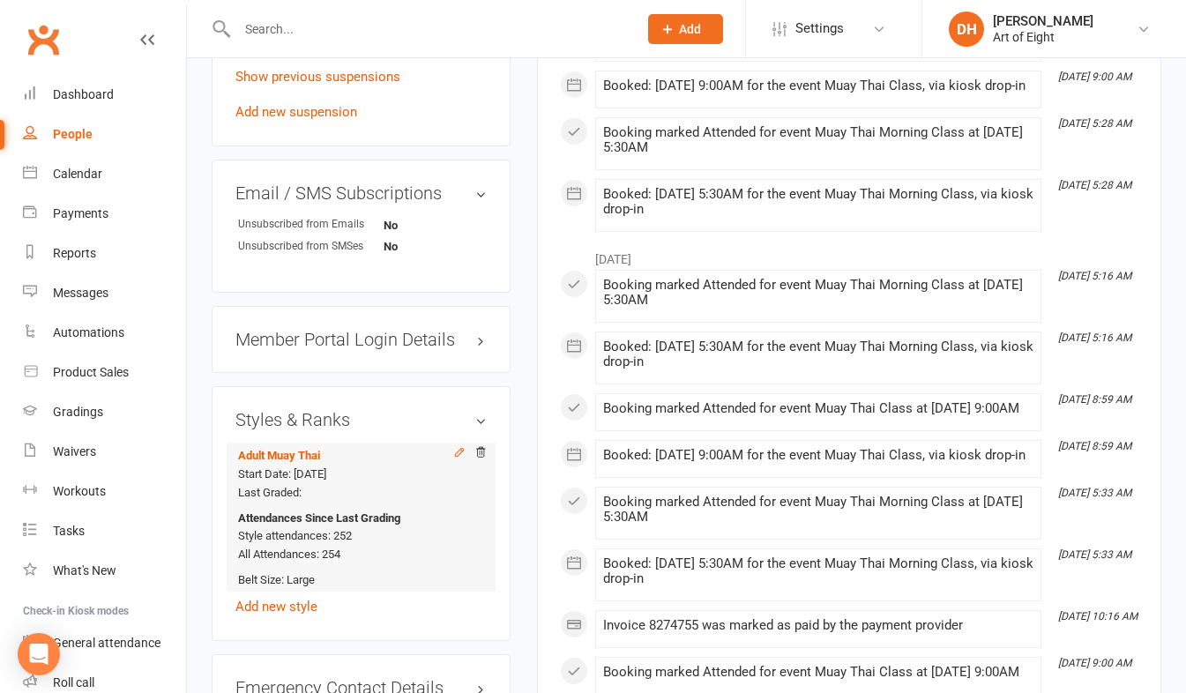
click at [458, 456] on icon at bounding box center [459, 452] width 8 height 8
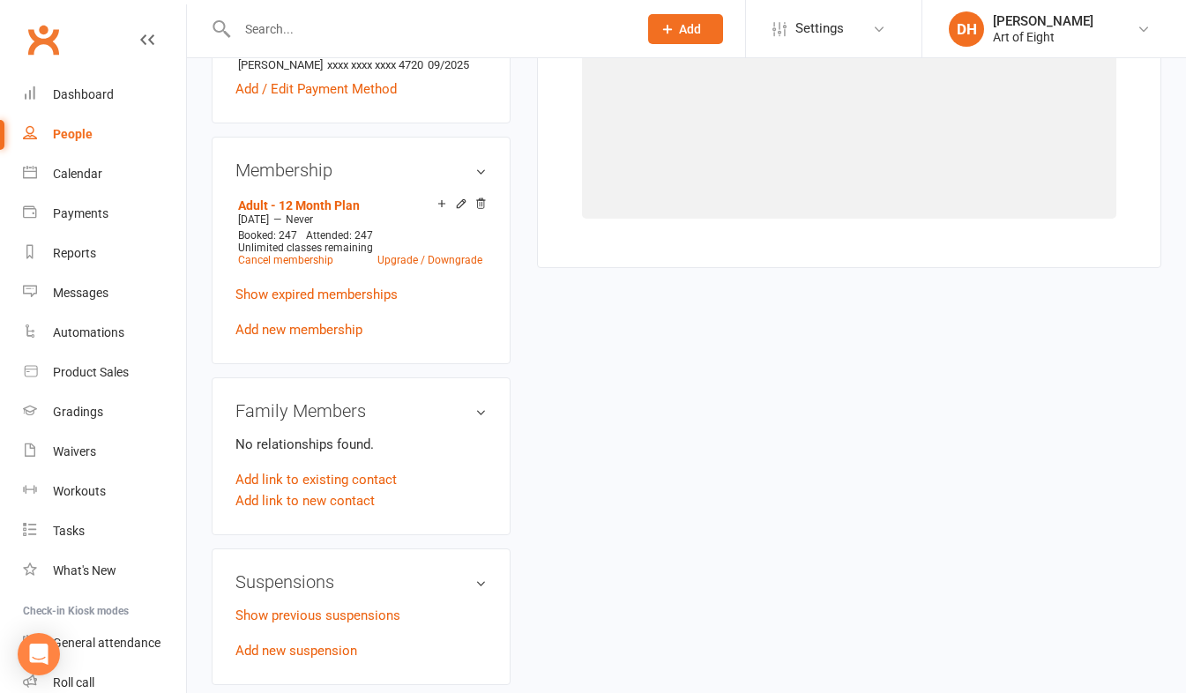
select select "2736"
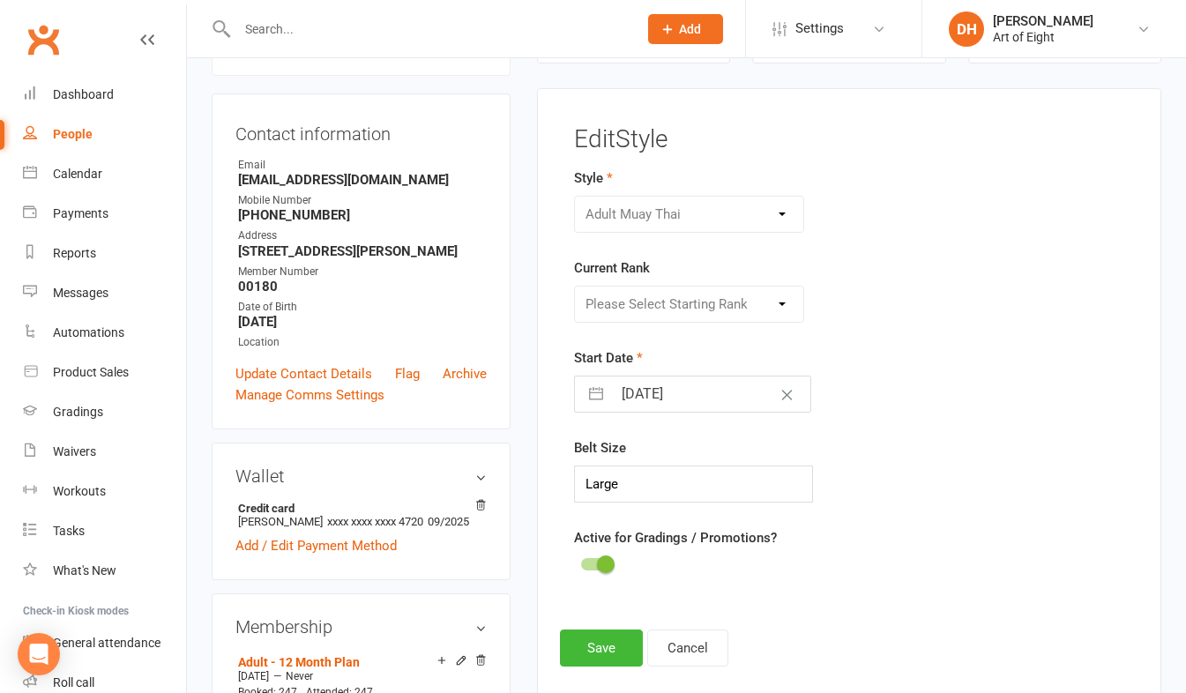
scroll to position [239, 0]
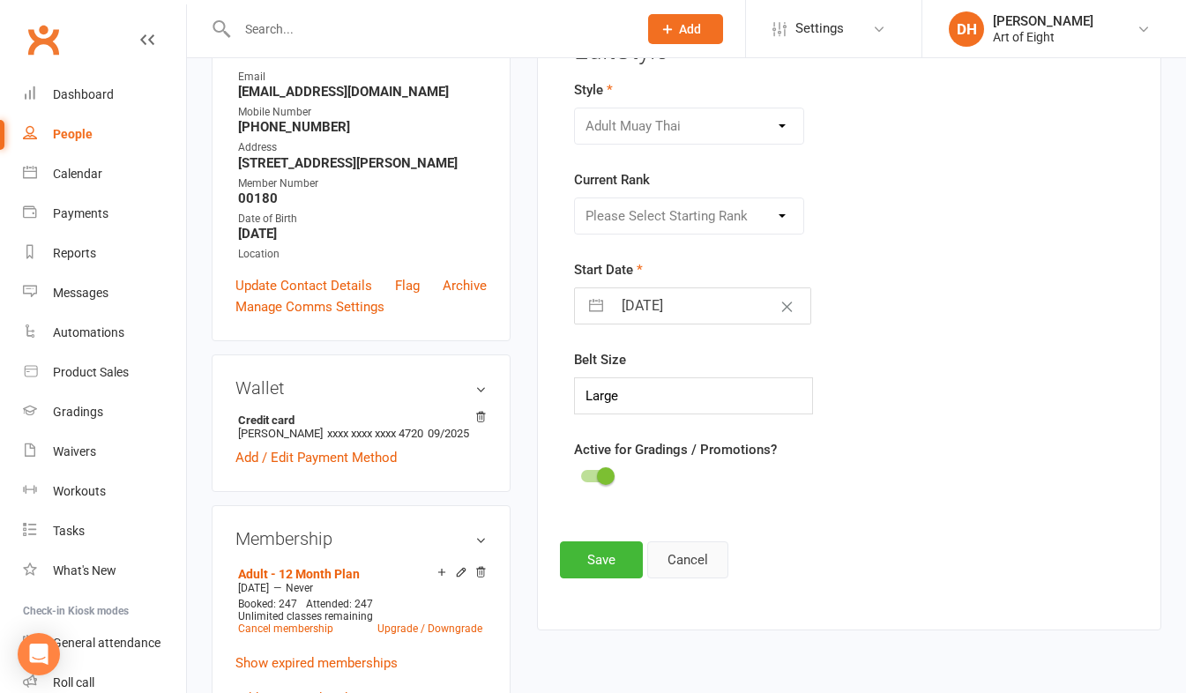
click at [683, 550] on button "Cancel" at bounding box center [687, 560] width 81 height 37
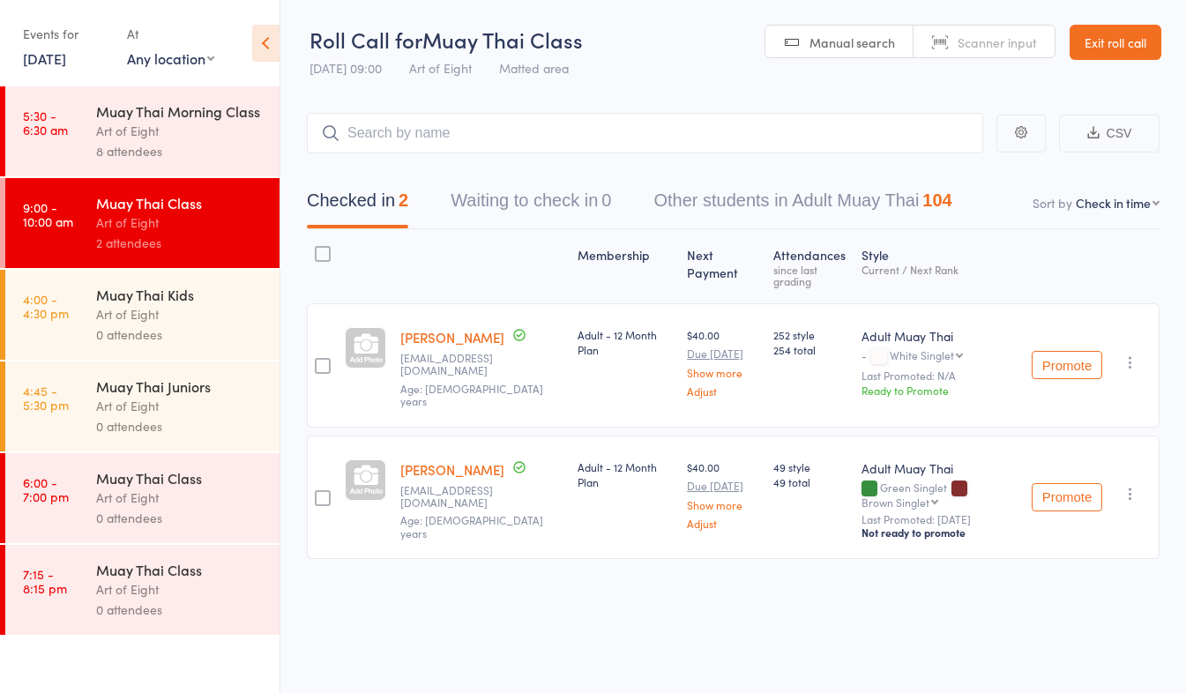
click at [1095, 43] on link "Exit roll call" at bounding box center [1116, 42] width 92 height 35
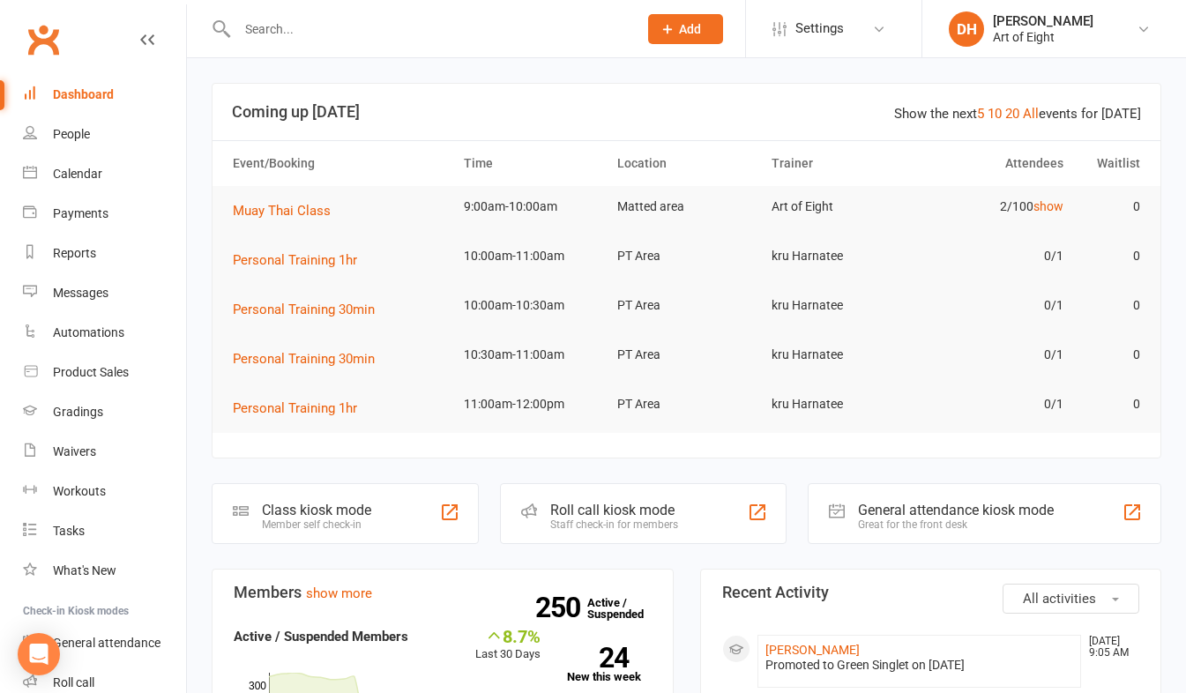
click at [290, 28] on input "text" at bounding box center [428, 29] width 393 height 25
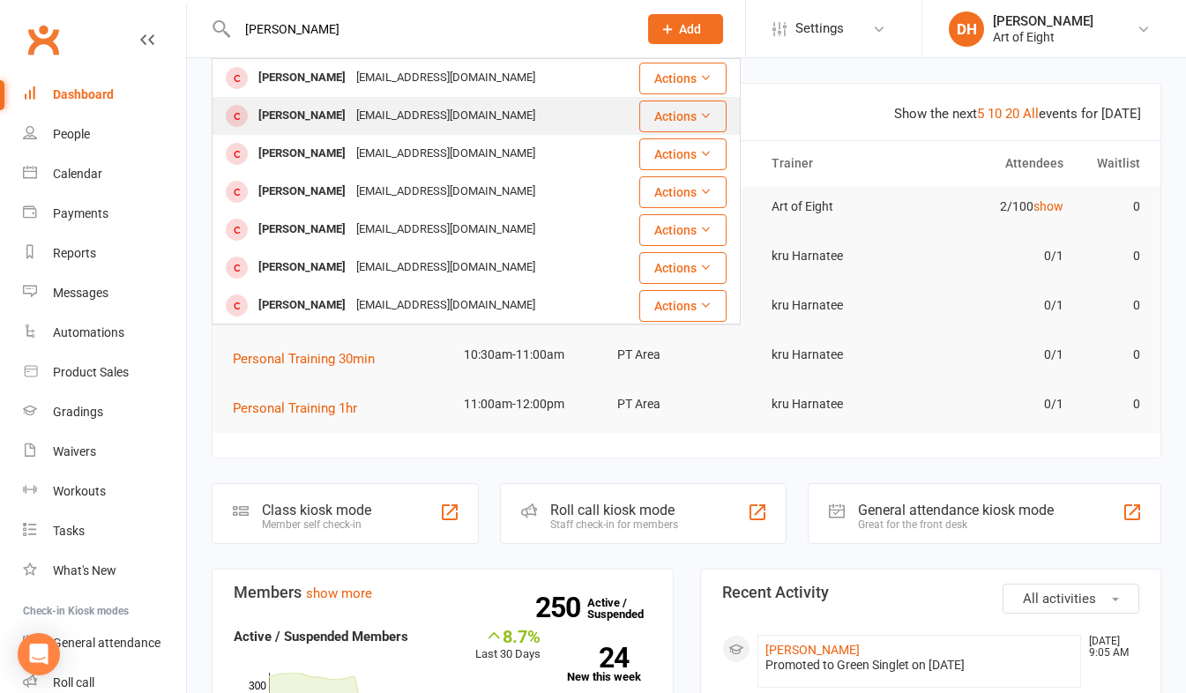
type input "[PERSON_NAME]"
click at [279, 106] on div "[PERSON_NAME]" at bounding box center [302, 116] width 98 height 26
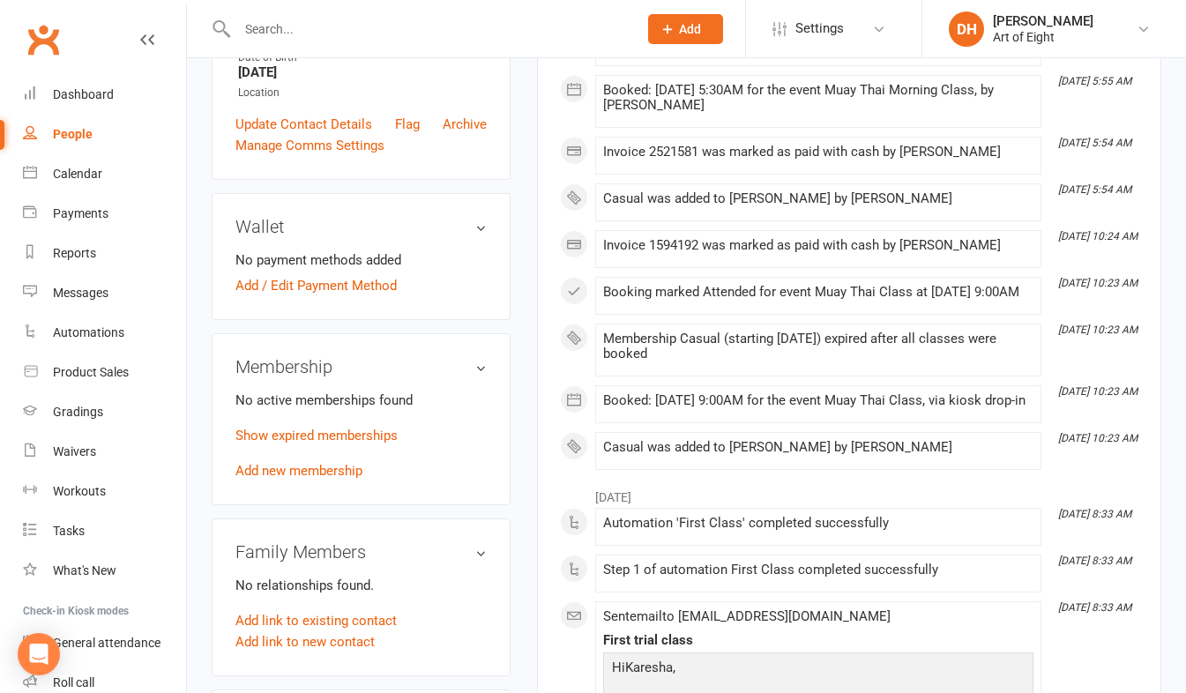
scroll to position [441, 0]
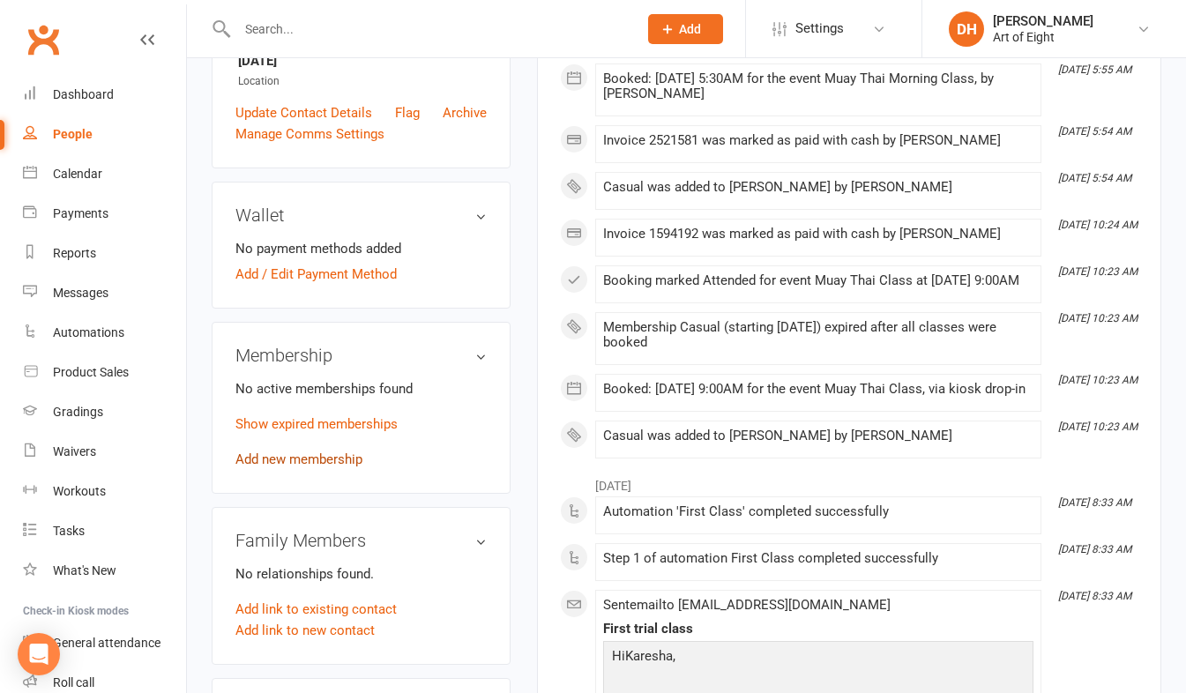
click at [315, 468] on link "Add new membership" at bounding box center [299, 460] width 127 height 16
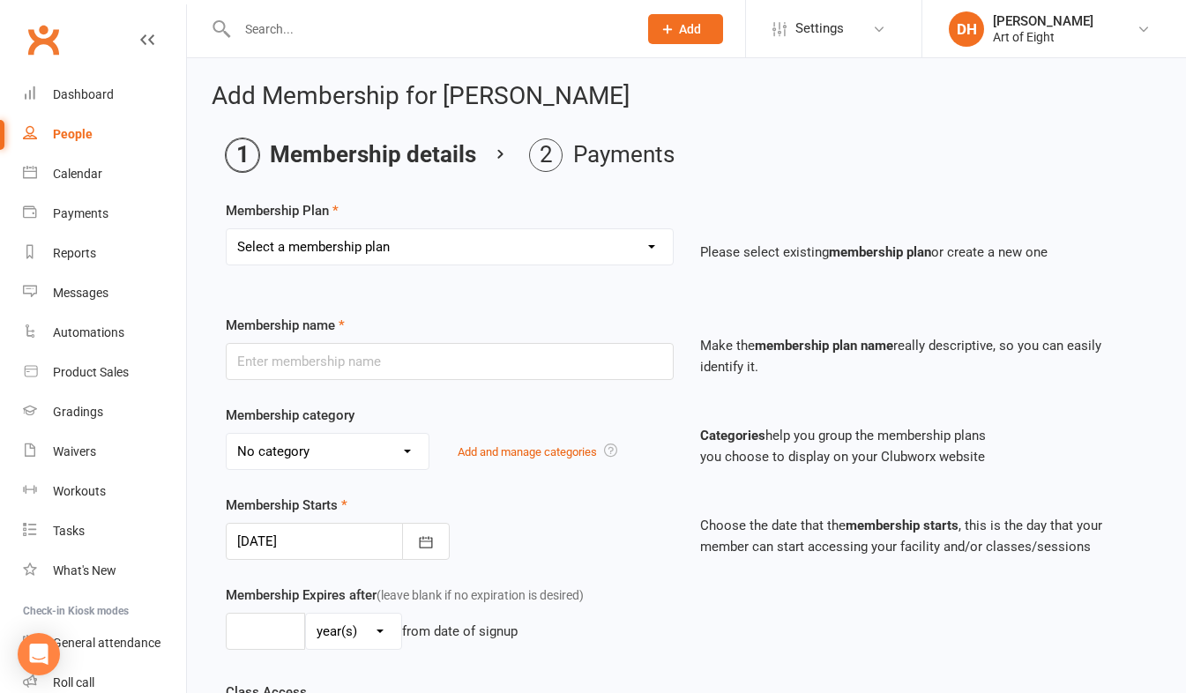
click at [400, 258] on select "Select a membership plan Create new Membership Plan MUAY THAI Adult - 12 Month …" at bounding box center [450, 246] width 446 height 35
select select "39"
click at [227, 229] on select "Select a membership plan Create new Membership Plan MUAY THAI Adult - 12 Month …" at bounding box center [450, 246] width 446 height 35
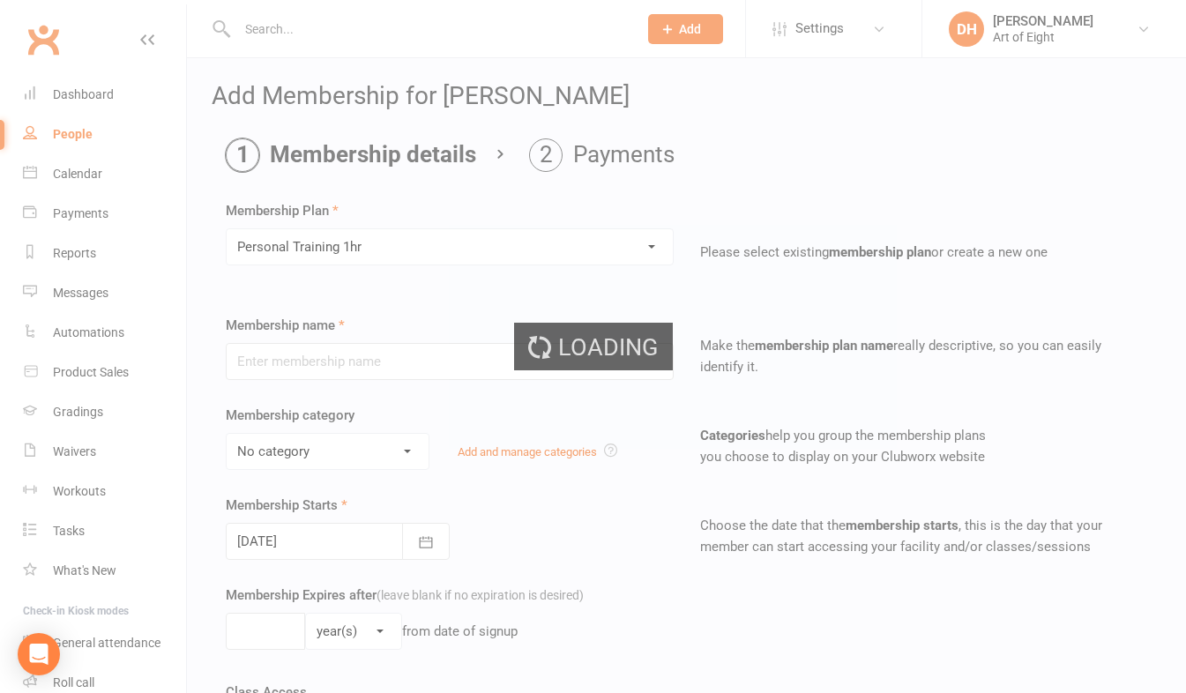
type input "Personal Training 1hr"
select select "4"
type input "1"
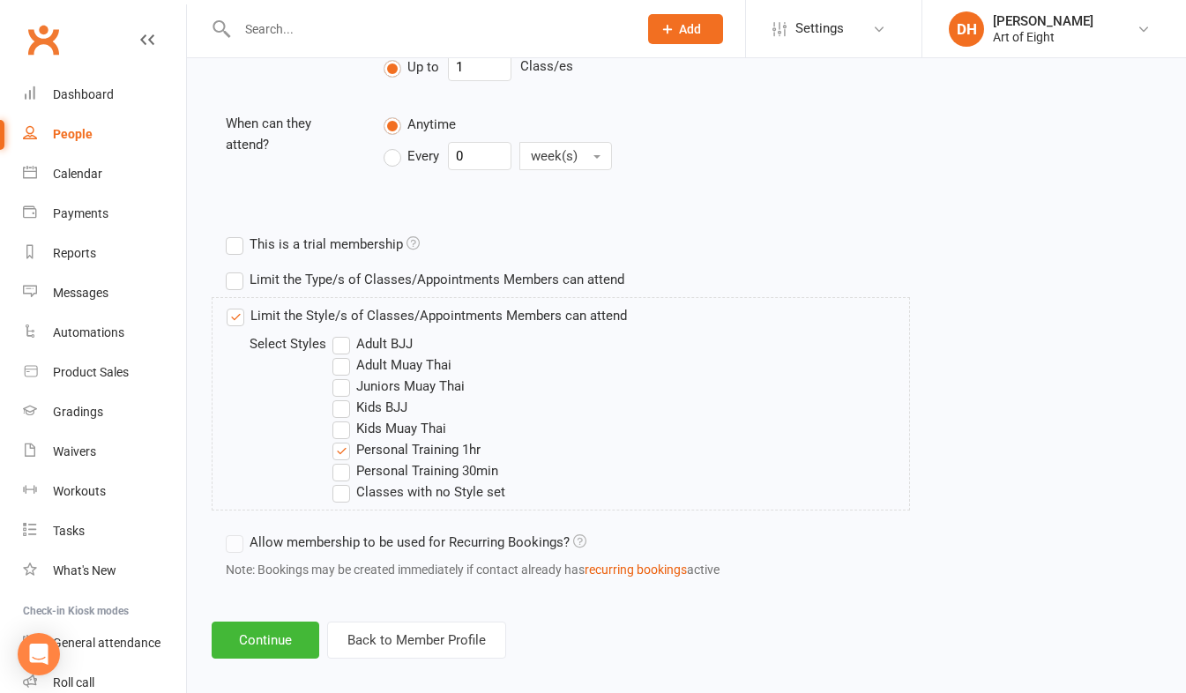
scroll to position [702, 0]
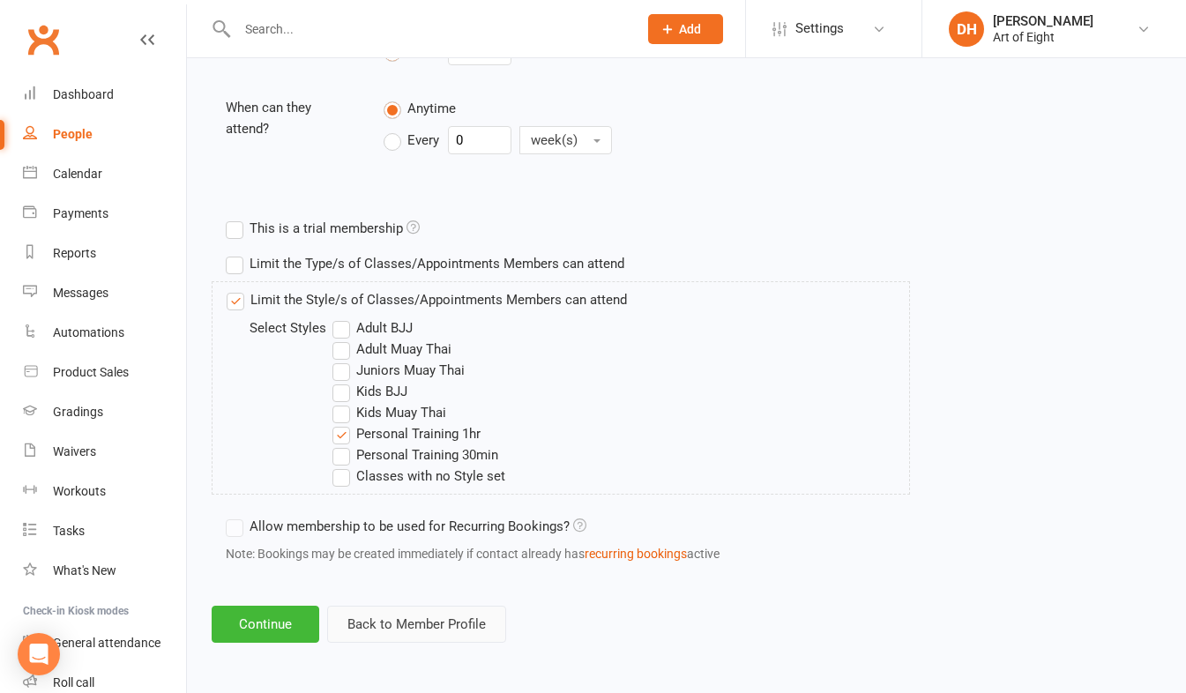
click at [439, 623] on button "Back to Member Profile" at bounding box center [416, 624] width 179 height 37
